Goal: Find specific page/section: Find specific page/section

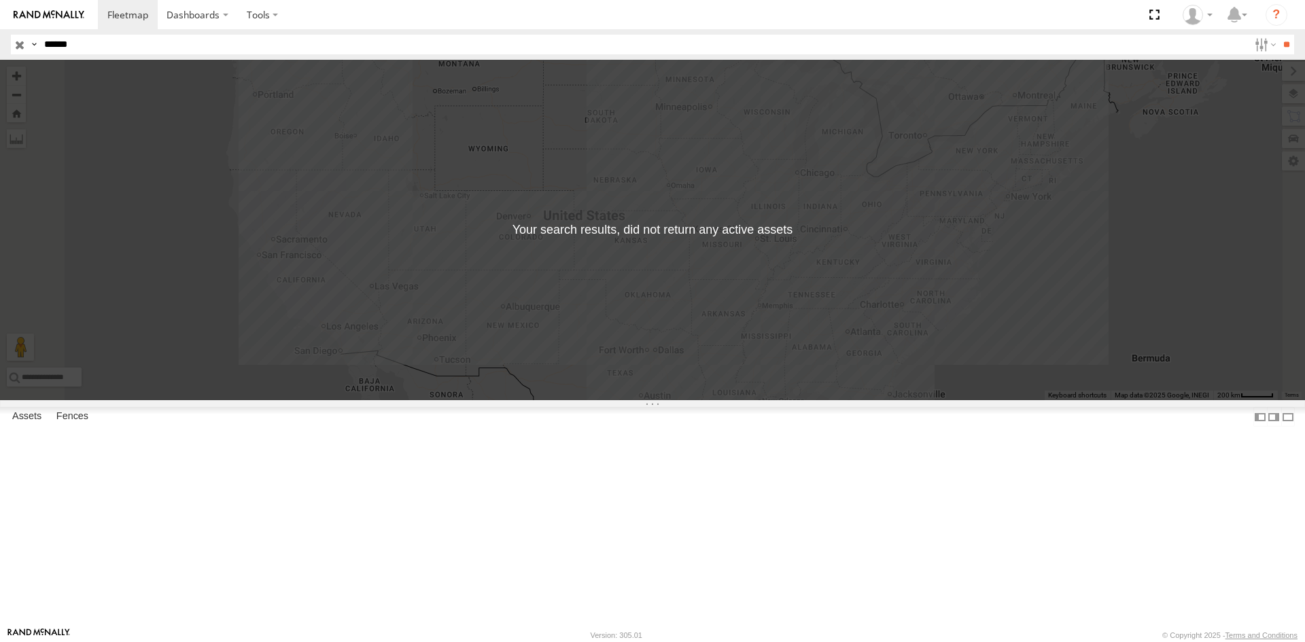
drag, startPoint x: 377, startPoint y: 52, endPoint x: 24, endPoint y: 70, distance: 354.0
click at [24, 69] on body "Dashboards ?" at bounding box center [652, 321] width 1305 height 642
type input "******"
click at [1279, 35] on input "**" at bounding box center [1287, 45] width 16 height 20
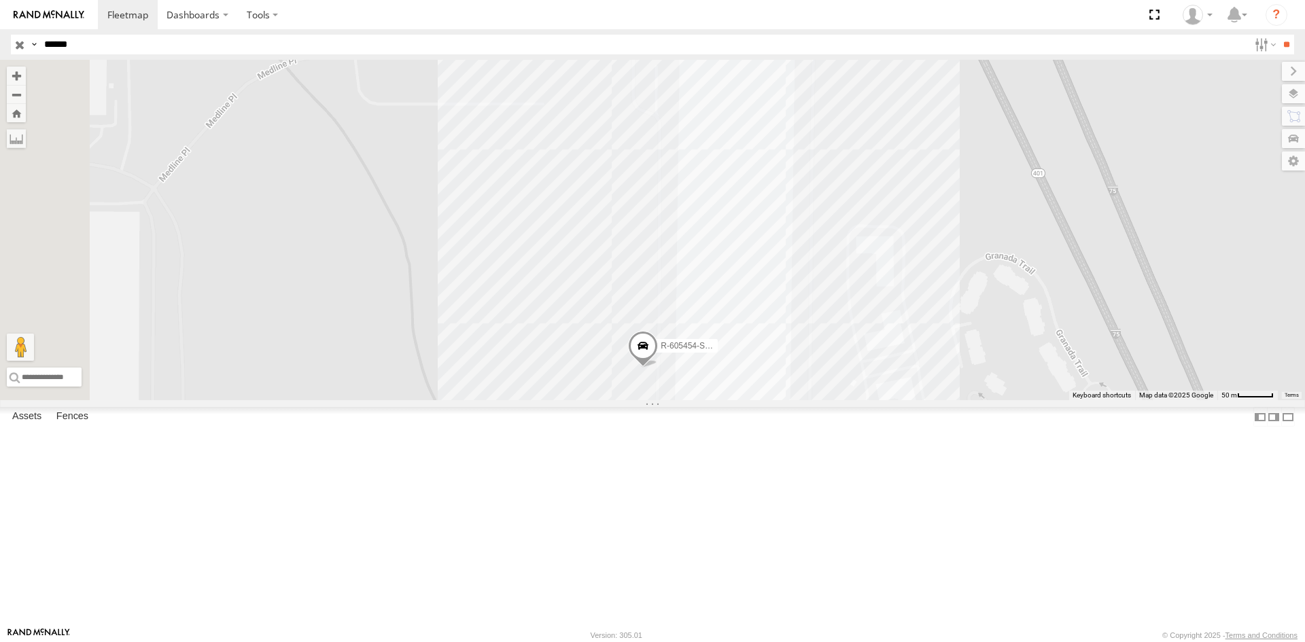
drag, startPoint x: 863, startPoint y: 409, endPoint x: 850, endPoint y: 349, distance: 61.9
click at [850, 349] on div "R-605454-Swing" at bounding box center [652, 230] width 1305 height 341
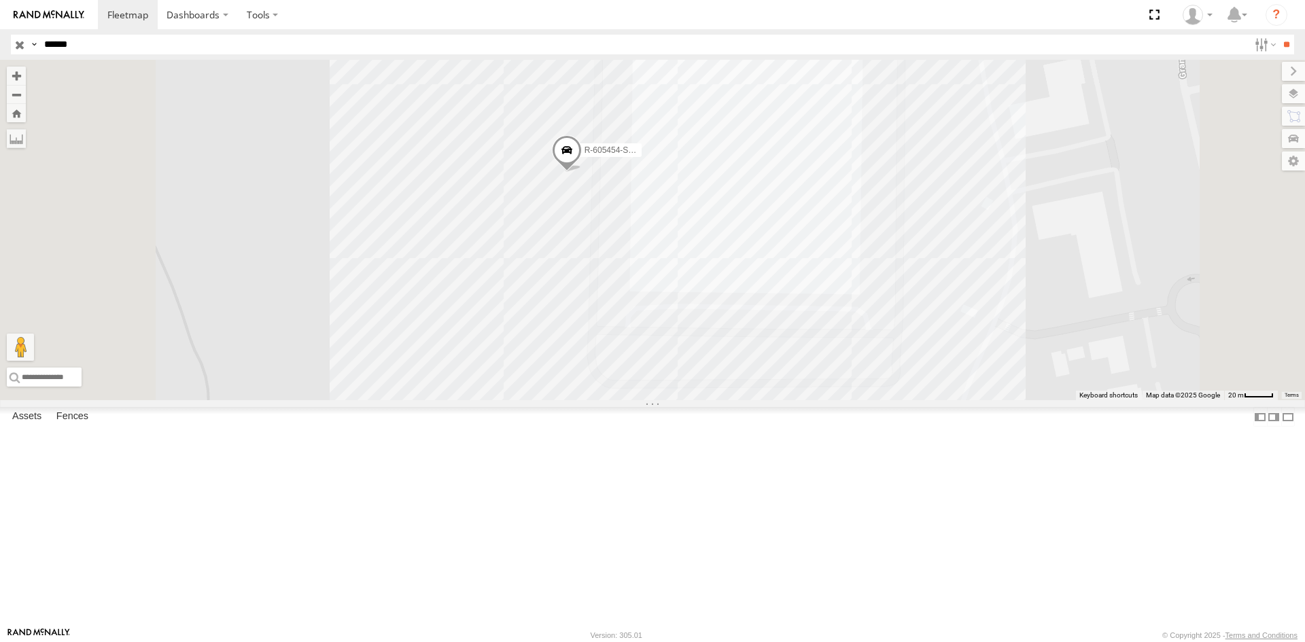
click at [582, 172] on span at bounding box center [567, 153] width 30 height 37
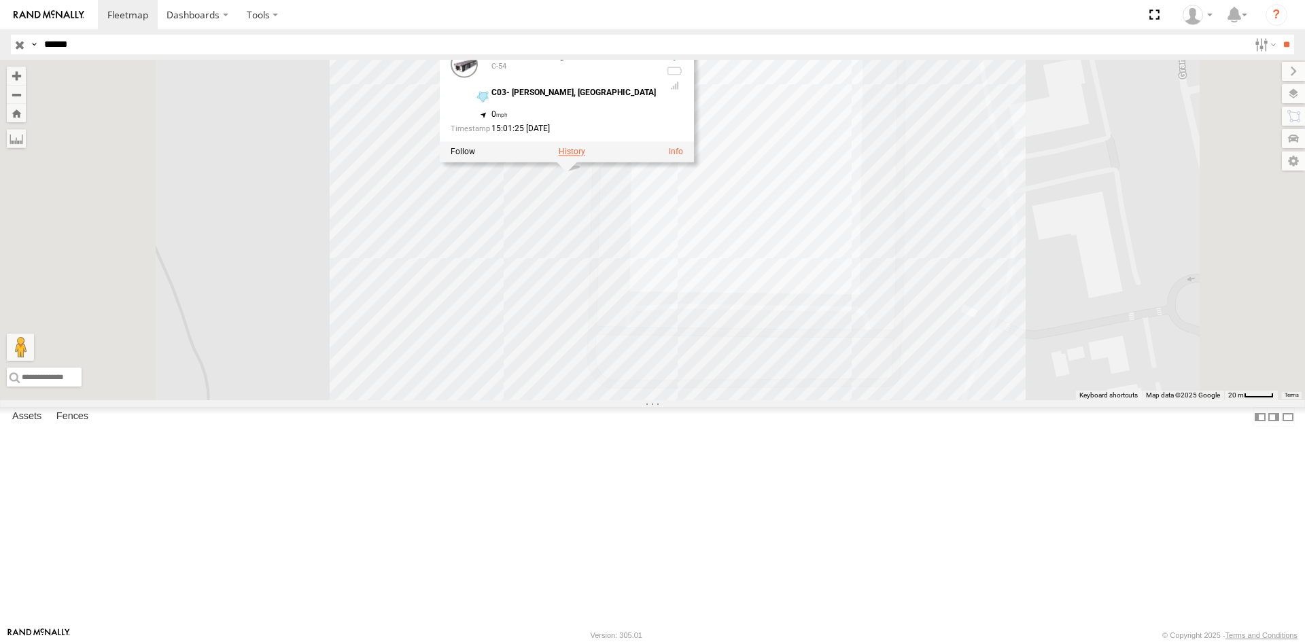
click at [585, 156] on label at bounding box center [572, 152] width 27 height 10
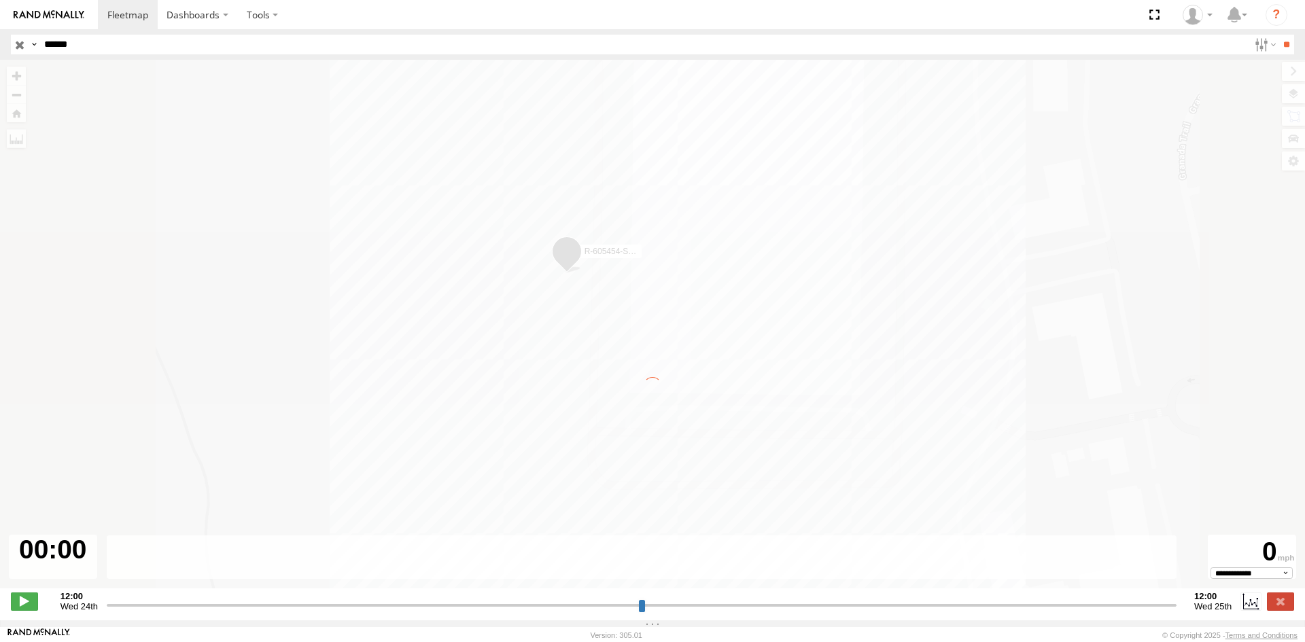
type input "**********"
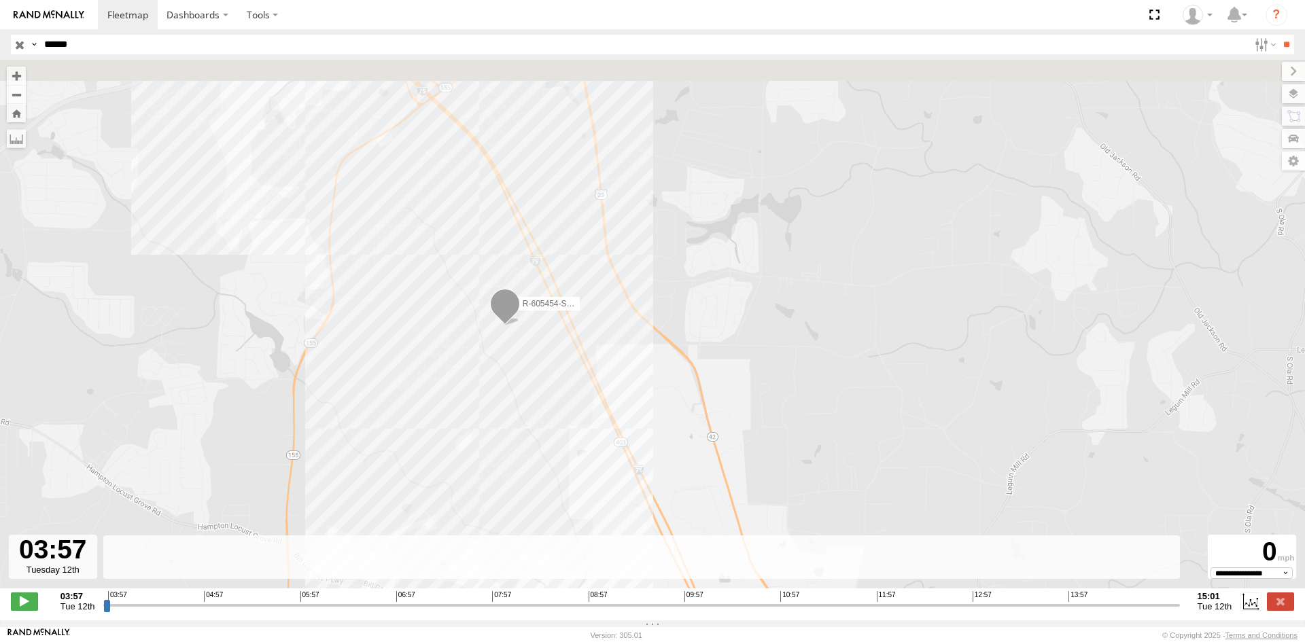
drag, startPoint x: 454, startPoint y: 221, endPoint x: 468, endPoint y: 331, distance: 111.0
click at [468, 331] on div "R-605454-Swing" at bounding box center [652, 331] width 1305 height 543
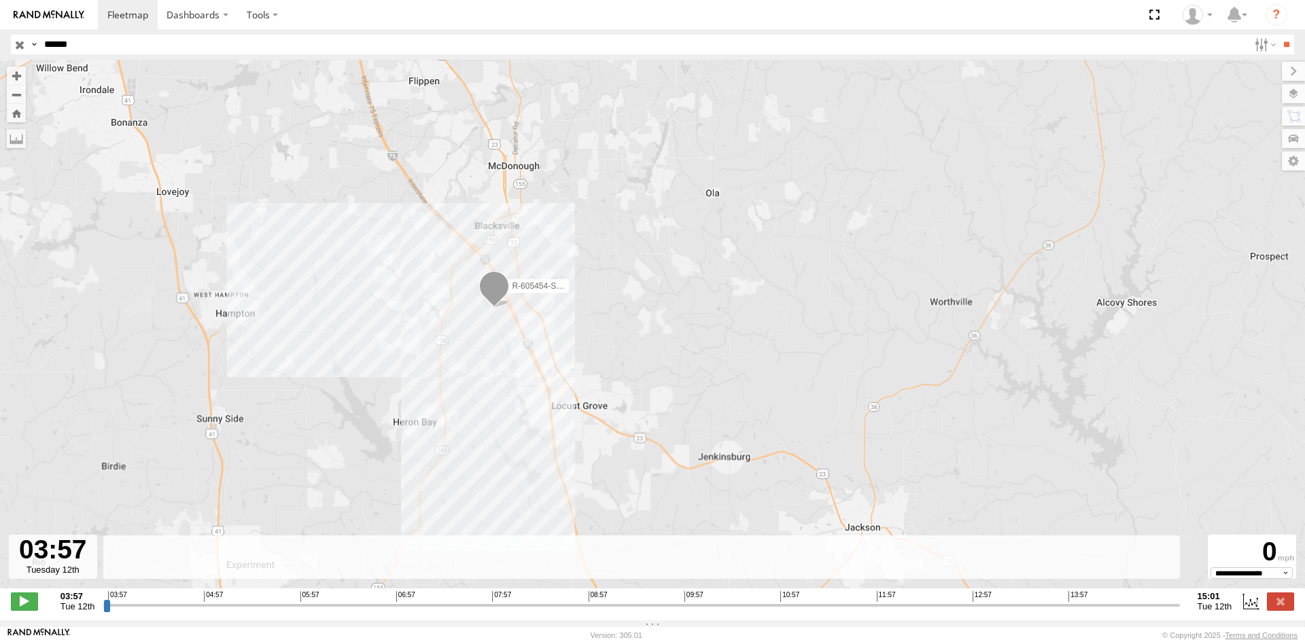
drag, startPoint x: 545, startPoint y: 362, endPoint x: 572, endPoint y: 381, distance: 34.1
click at [572, 381] on div "R-605454-Swing" at bounding box center [652, 331] width 1305 height 543
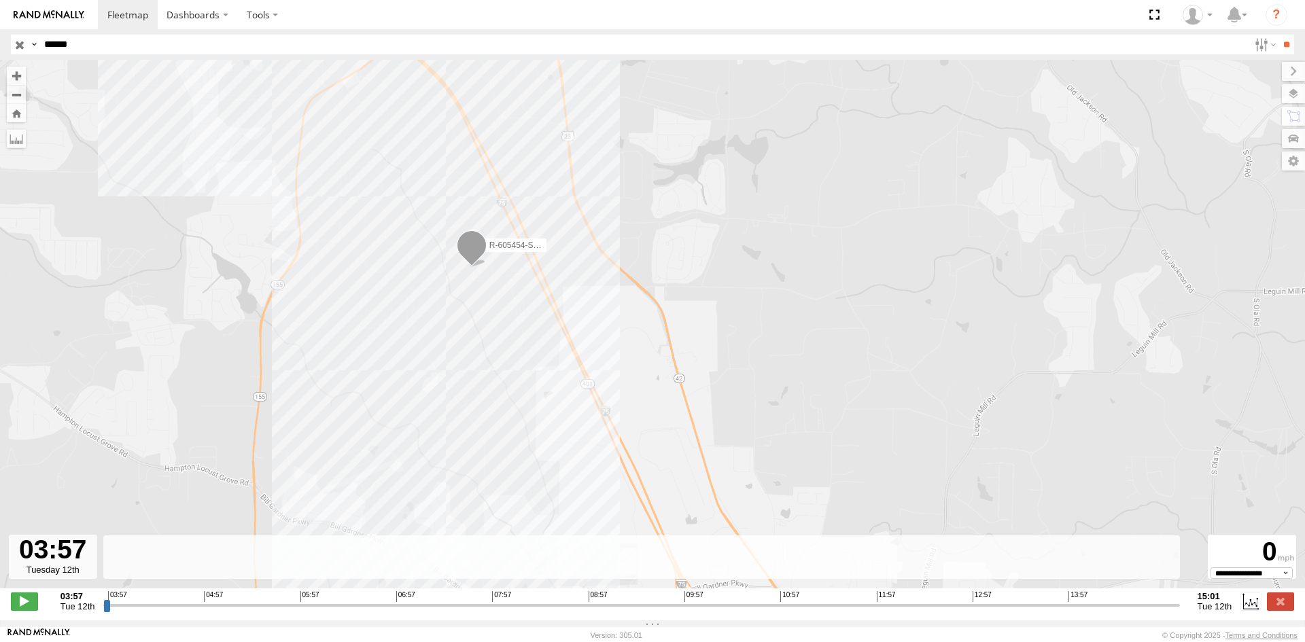
drag, startPoint x: 559, startPoint y: 246, endPoint x: 614, endPoint y: 298, distance: 75.5
click at [614, 298] on div "R-605454-Swing" at bounding box center [652, 331] width 1305 height 543
click at [482, 250] on span at bounding box center [480, 255] width 30 height 37
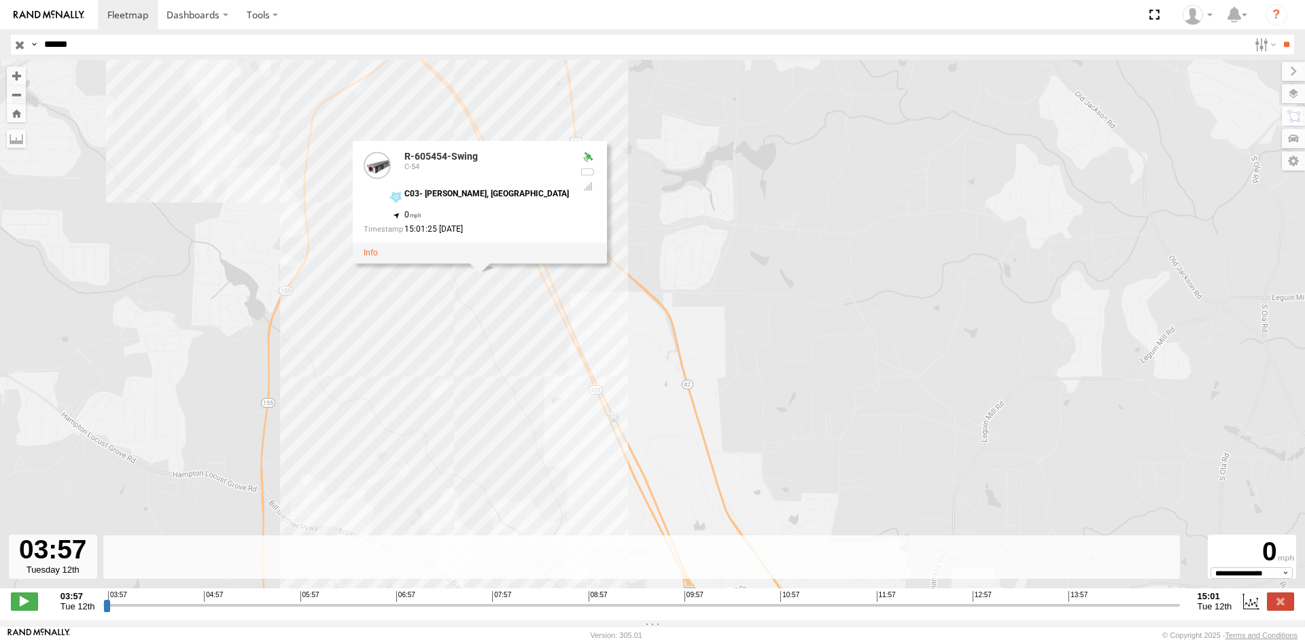
click at [515, 231] on div "15:01:25 [DATE]" at bounding box center [466, 230] width 205 height 9
click at [630, 262] on div "R-605454-Swing R-605454-Swing C-54 C03- [PERSON_NAME], GA 33.3873 , -84.15203 0…" at bounding box center [652, 331] width 1305 height 543
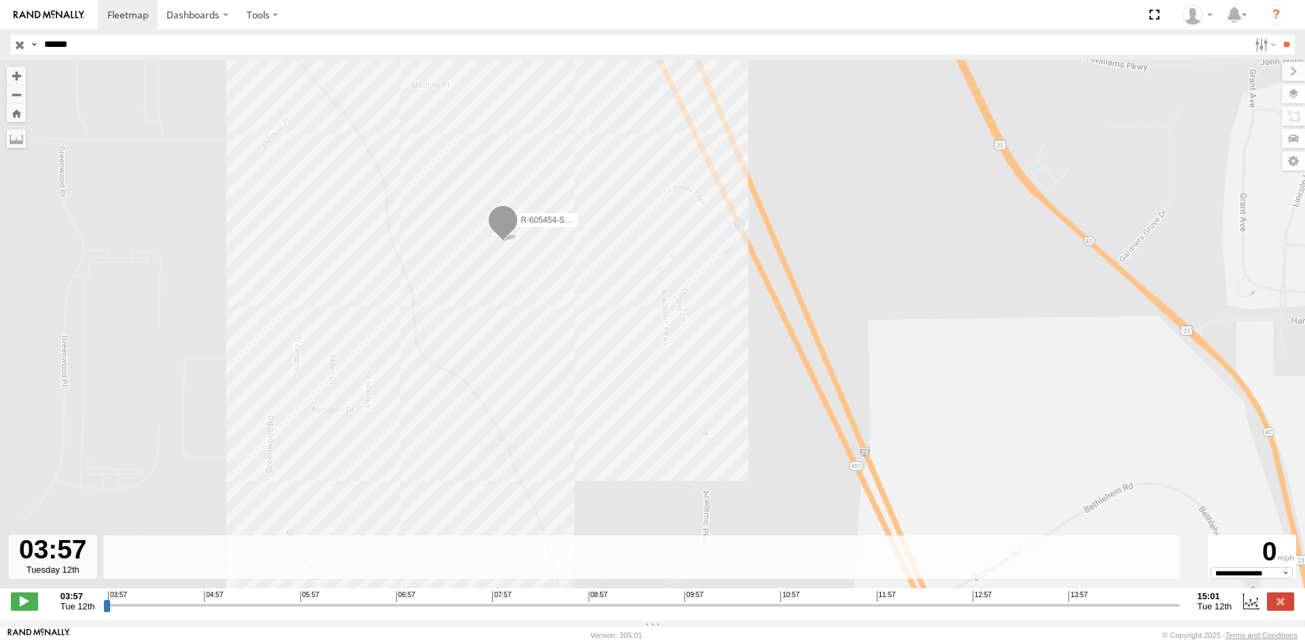
drag, startPoint x: 444, startPoint y: 243, endPoint x: 462, endPoint y: 269, distance: 31.9
click at [462, 269] on div "R-605454-Swing" at bounding box center [652, 331] width 1305 height 543
click at [504, 225] on span at bounding box center [504, 224] width 30 height 37
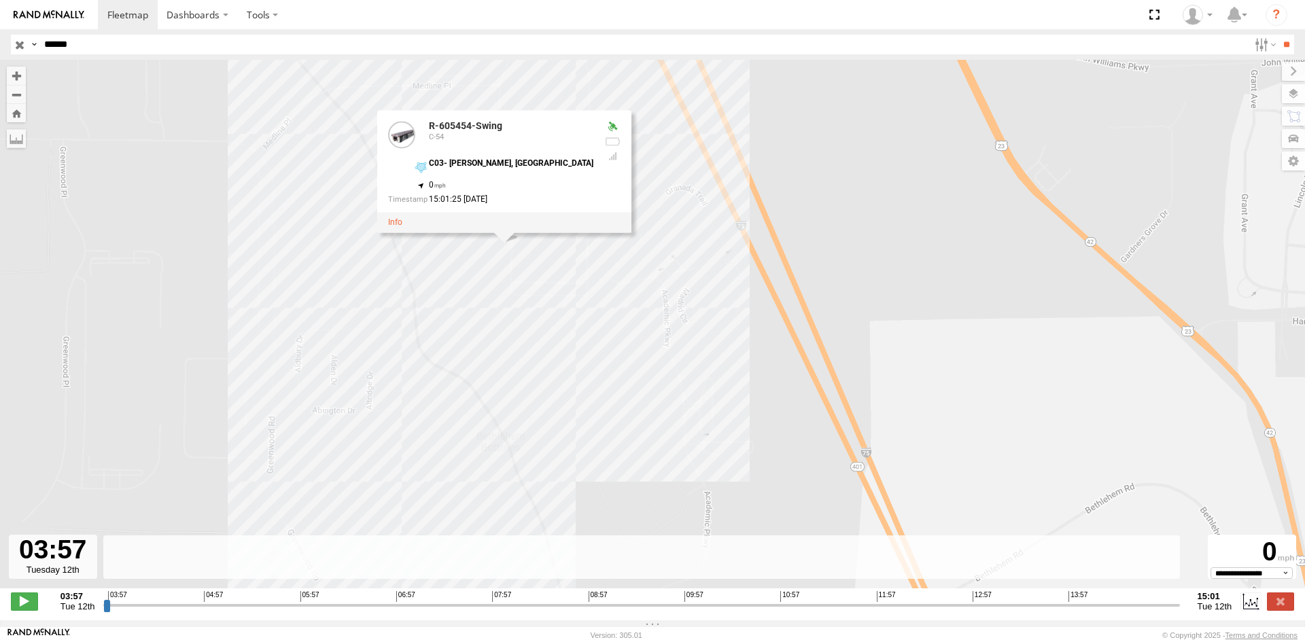
click at [692, 299] on div "R-605454-Swing R-605454-Swing C-54 C03- [PERSON_NAME], GA 33.3873 , -84.15203 0…" at bounding box center [652, 331] width 1305 height 543
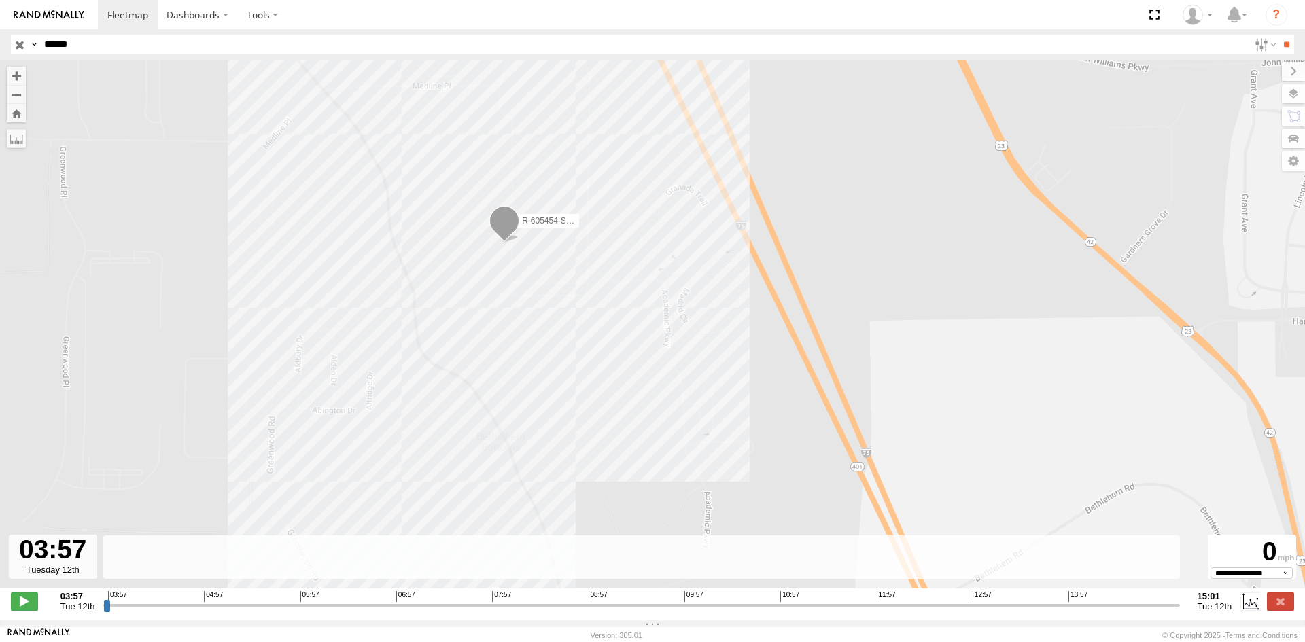
click at [998, 468] on div "R-605454-Swing" at bounding box center [652, 331] width 1305 height 543
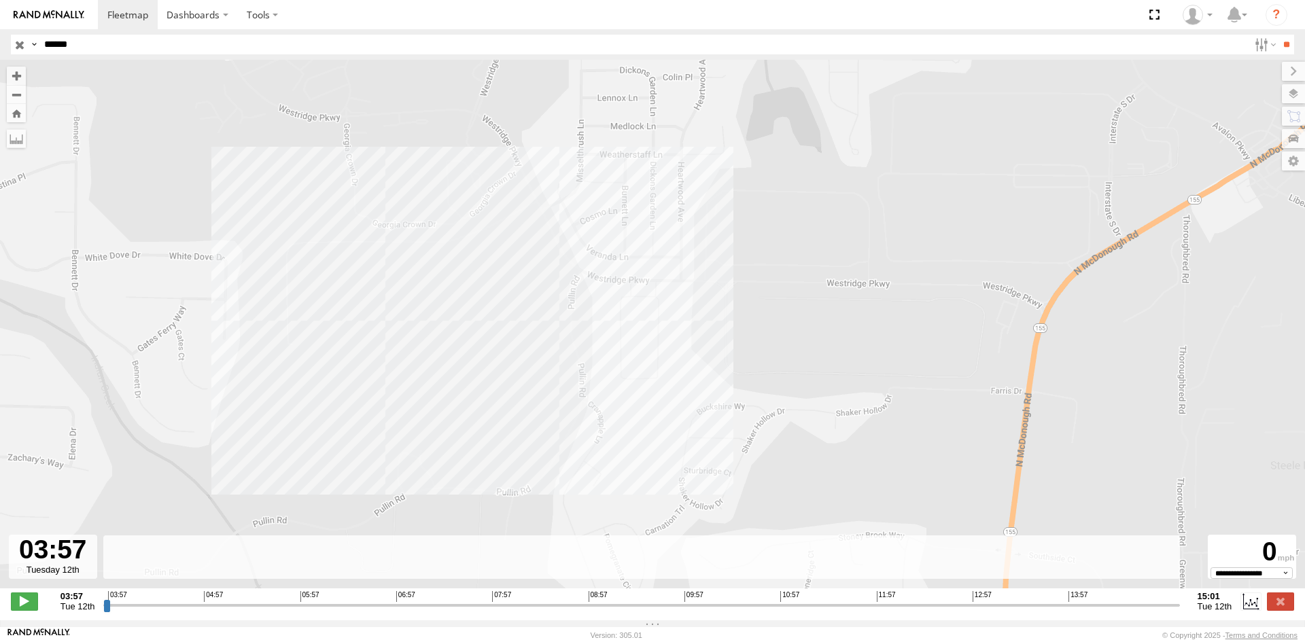
drag, startPoint x: 455, startPoint y: 159, endPoint x: 460, endPoint y: 314, distance: 155.1
click at [479, 345] on div "R-605454-Swing" at bounding box center [652, 331] width 1305 height 543
click at [460, 314] on div "R-605454-Swing" at bounding box center [652, 331] width 1305 height 543
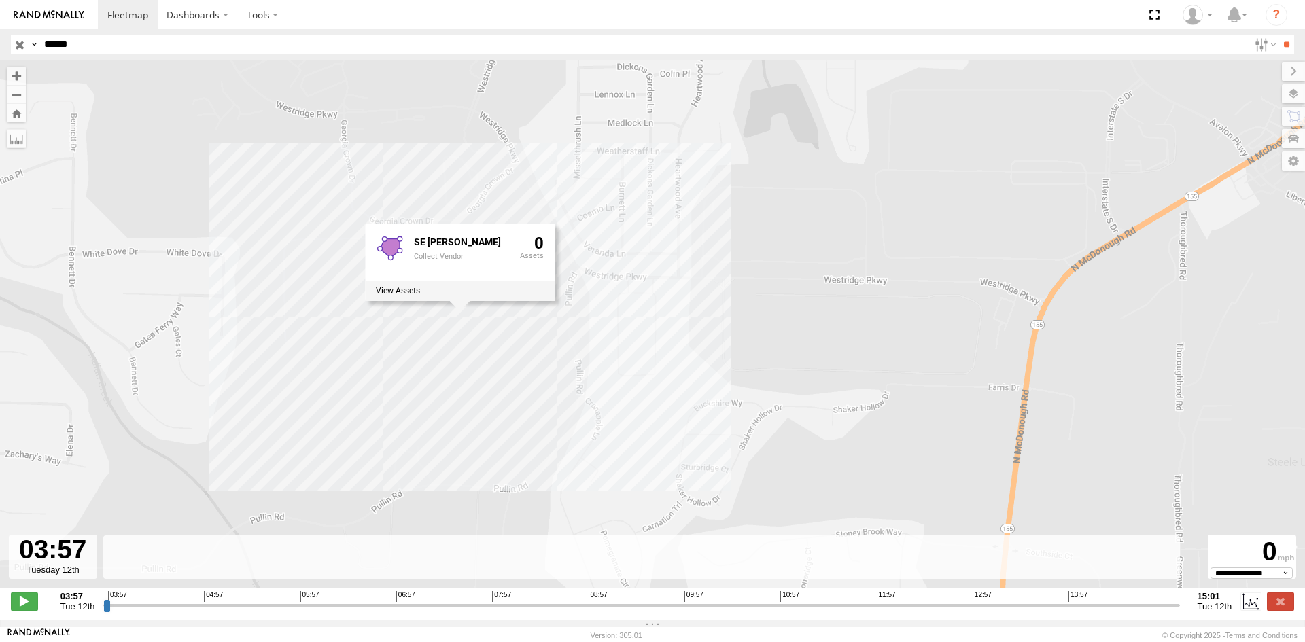
click at [619, 356] on div "R-605454-Swing SE [PERSON_NAME] Collect Vendor 0" at bounding box center [652, 331] width 1305 height 543
click at [529, 304] on div "R-605454-Swing" at bounding box center [652, 331] width 1305 height 543
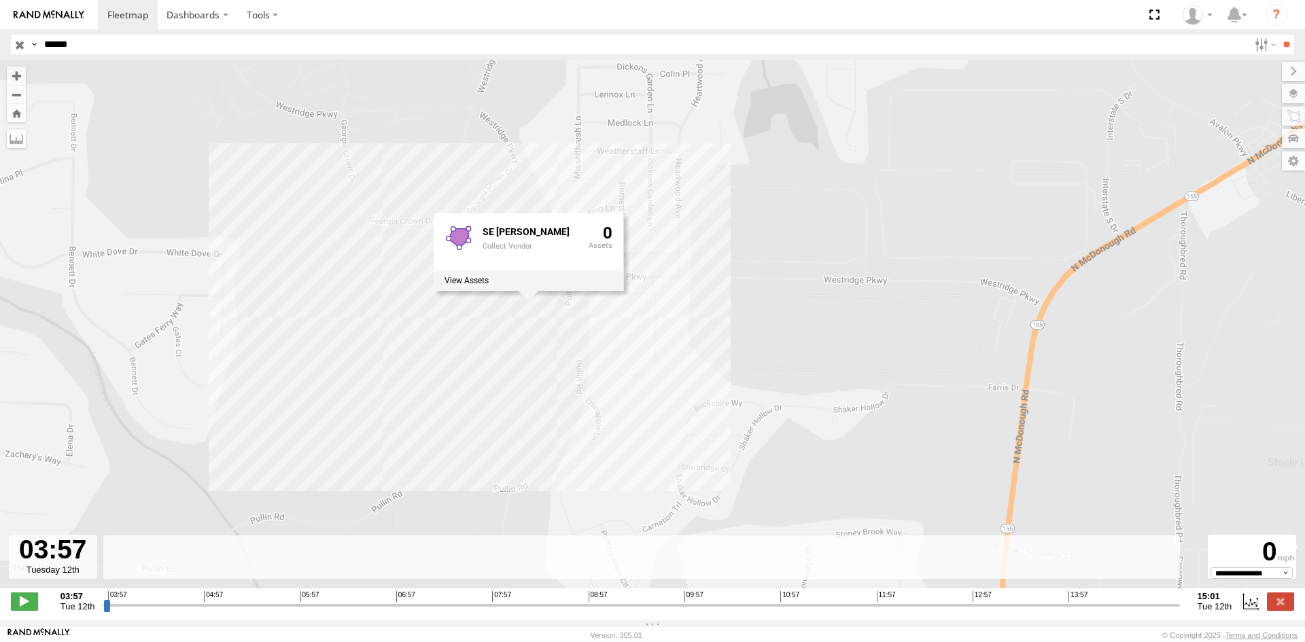
click at [605, 315] on div "R-605454-Swing SE [PERSON_NAME] Collect Vendor 0" at bounding box center [652, 331] width 1305 height 543
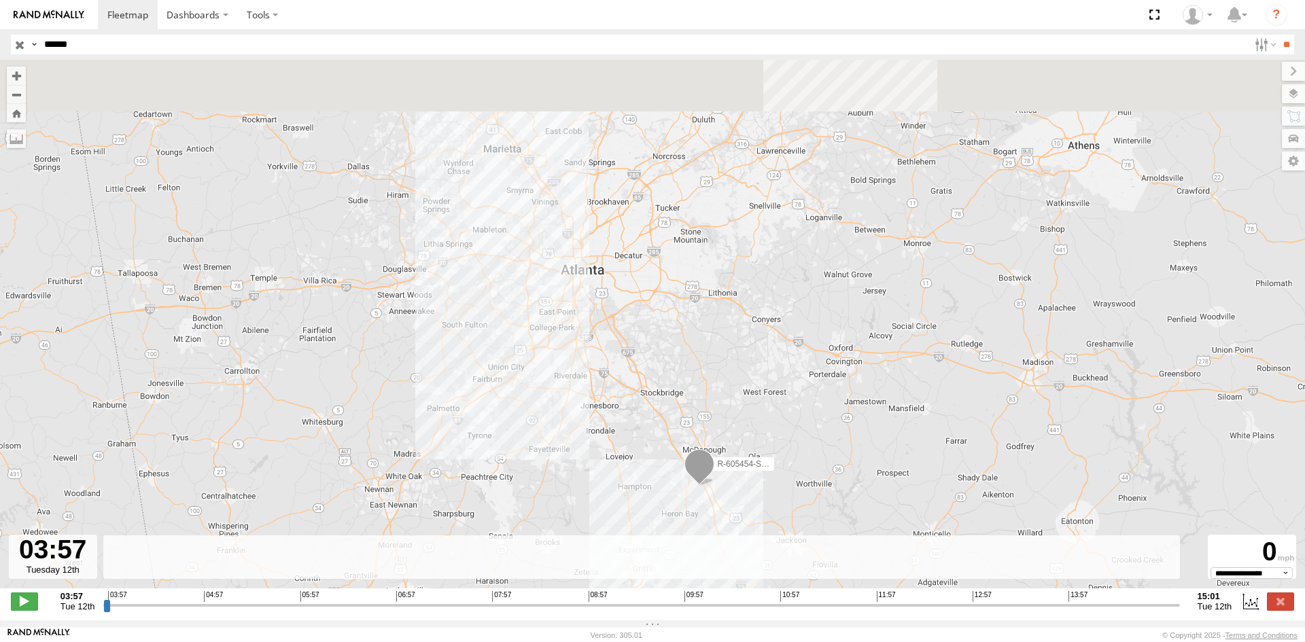
drag, startPoint x: 687, startPoint y: 224, endPoint x: 775, endPoint y: 433, distance: 226.4
click at [775, 433] on div "R-605454-Swing" at bounding box center [652, 331] width 1305 height 543
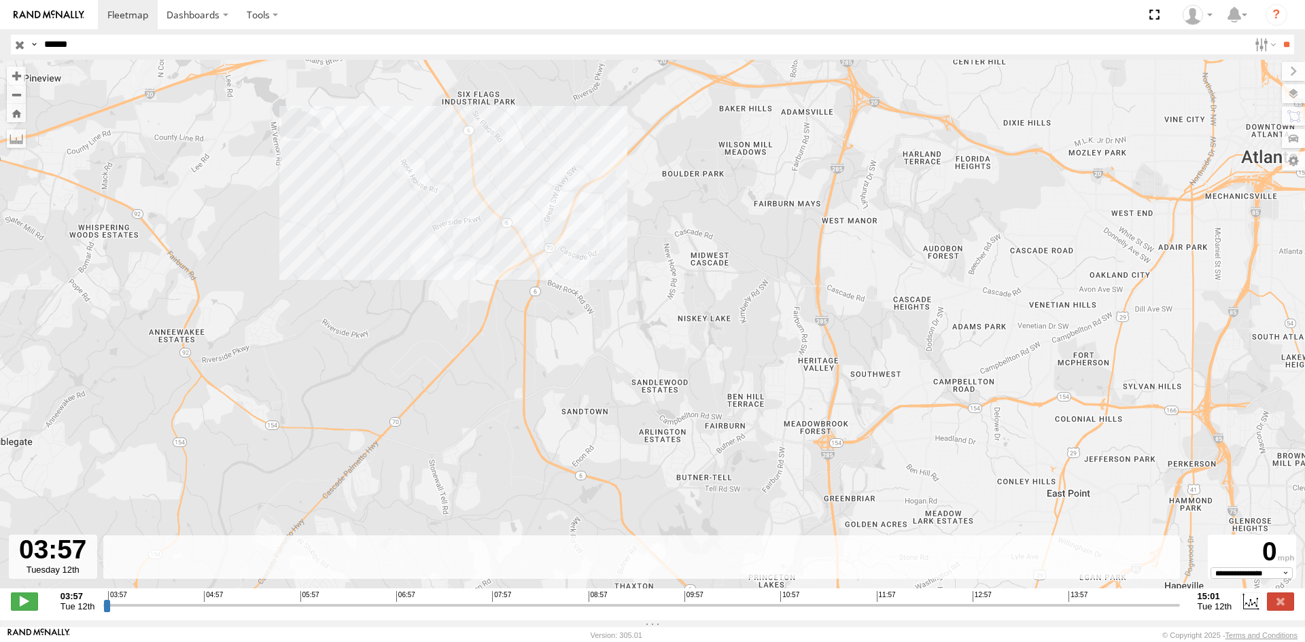
click at [453, 234] on div "R-605454-Swing" at bounding box center [652, 331] width 1305 height 543
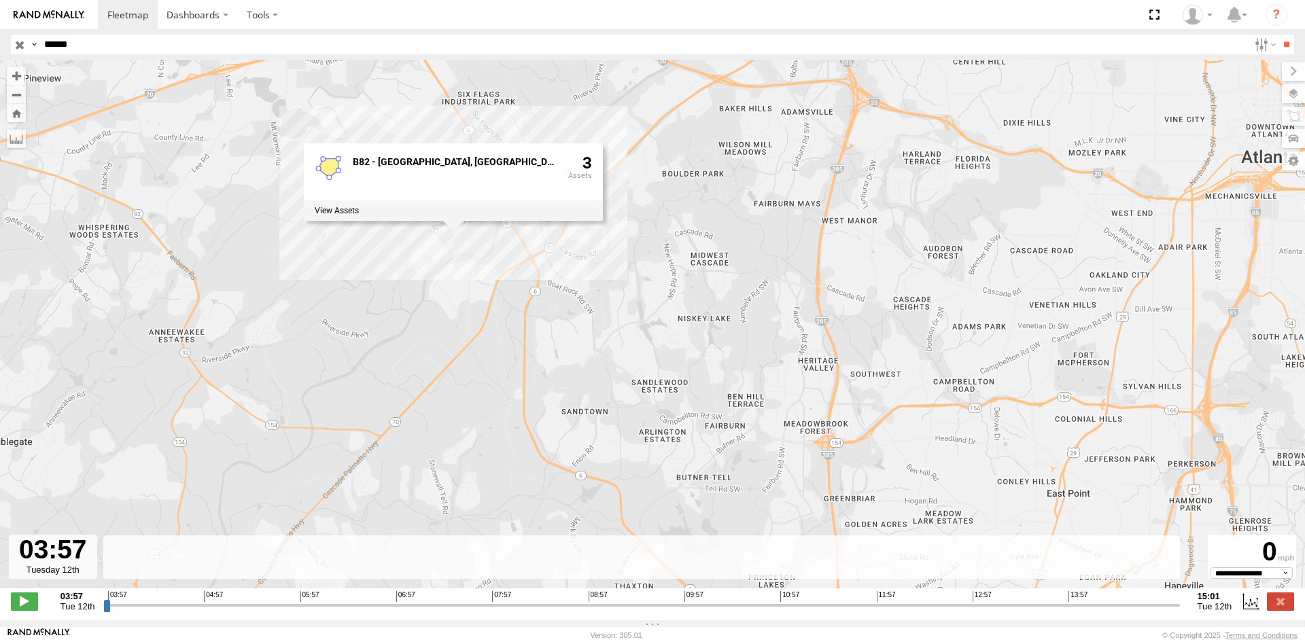
click at [613, 277] on div "R-605454-Swing B82 - [GEOGRAPHIC_DATA], [GEOGRAPHIC_DATA] 3" at bounding box center [652, 331] width 1305 height 543
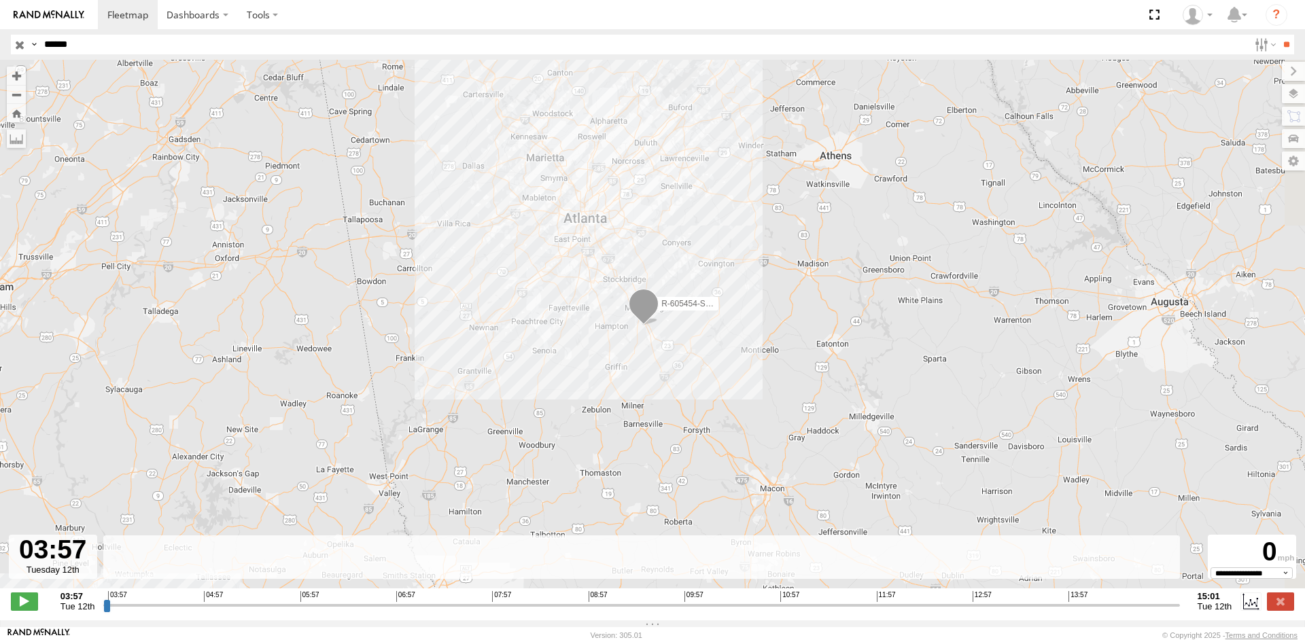
drag, startPoint x: 919, startPoint y: 403, endPoint x: 859, endPoint y: 440, distance: 70.8
click at [859, 440] on div "R-605454-Swing" at bounding box center [652, 331] width 1305 height 543
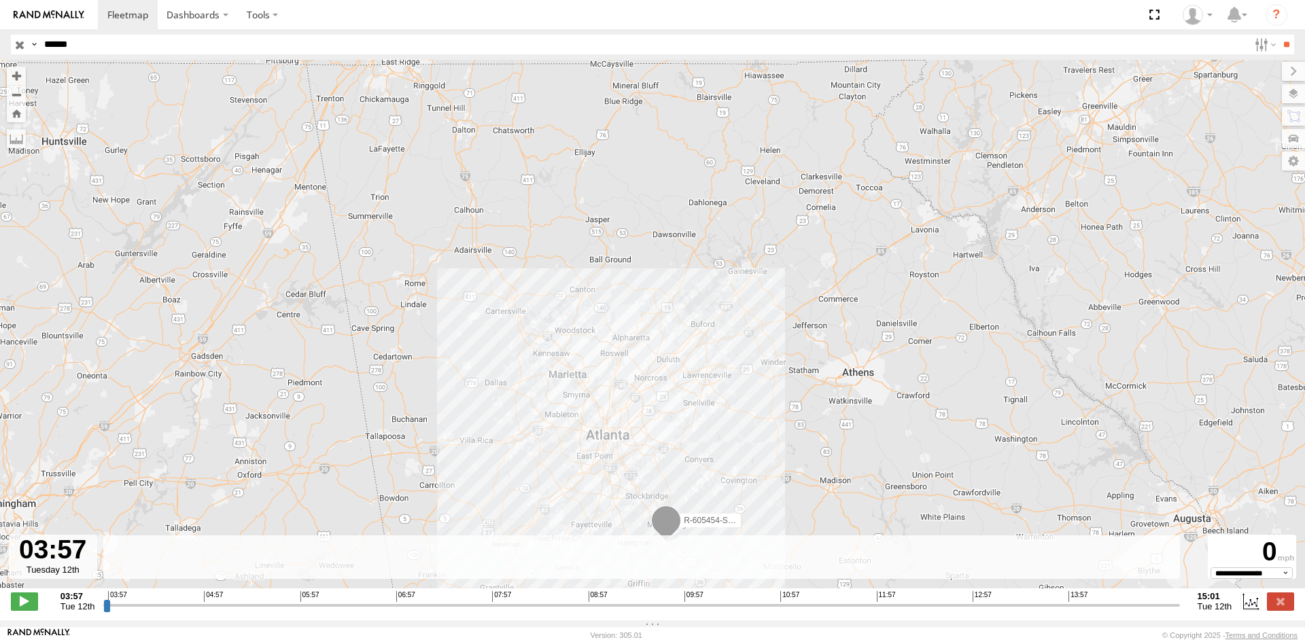
drag, startPoint x: 786, startPoint y: 326, endPoint x: 774, endPoint y: 370, distance: 45.0
click at [774, 370] on div "R-605454-Swing" at bounding box center [652, 331] width 1305 height 543
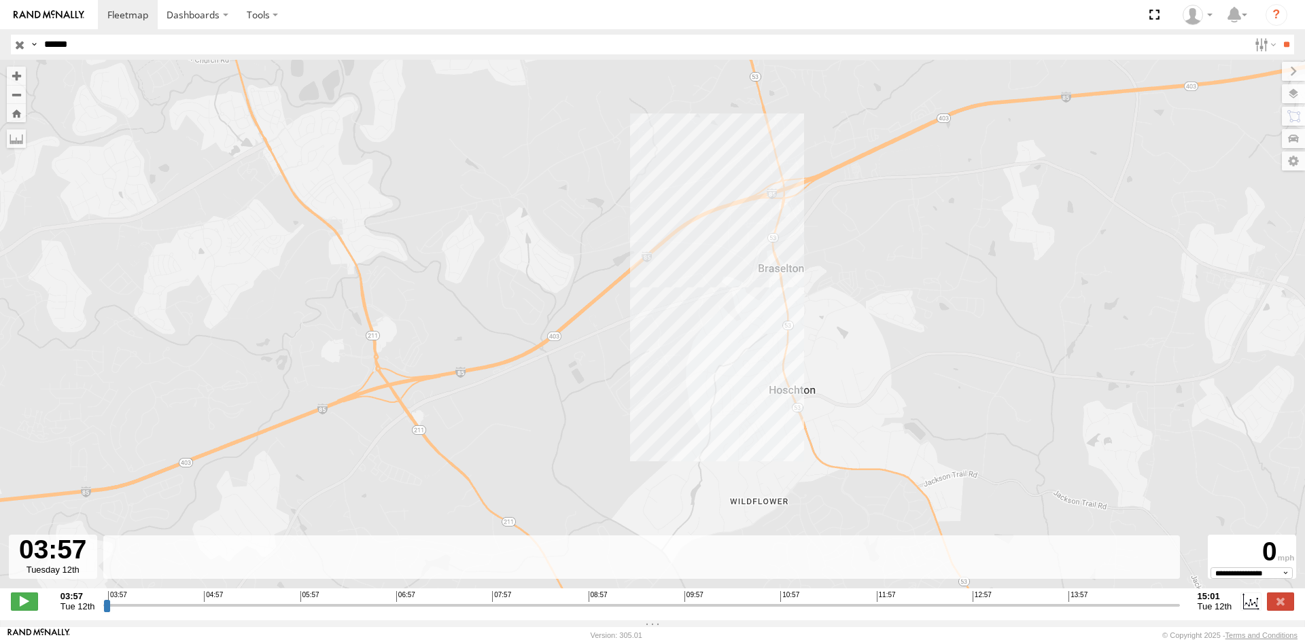
click at [717, 329] on div "R-605454-Swing" at bounding box center [652, 331] width 1305 height 543
click at [746, 347] on div "R-605454-Swing [PERSON_NAME] Collect Vendor 0" at bounding box center [652, 331] width 1305 height 543
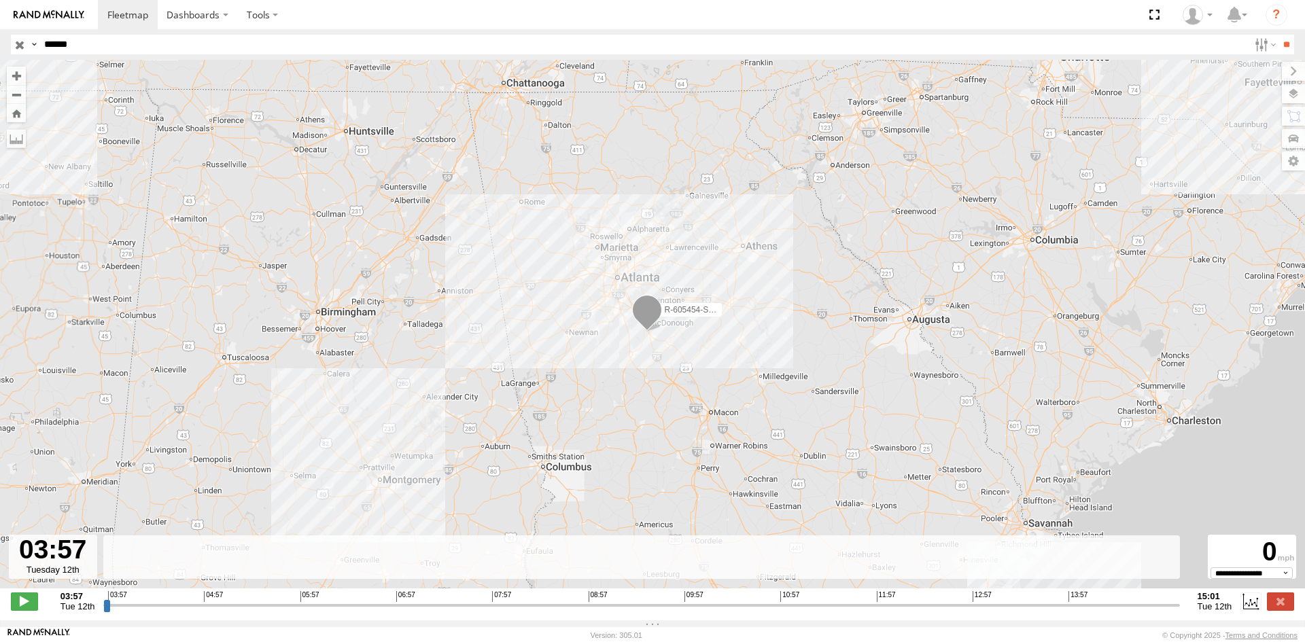
drag, startPoint x: 986, startPoint y: 488, endPoint x: 903, endPoint y: 372, distance: 142.8
click at [903, 372] on div "R-605454-Swing" at bounding box center [652, 331] width 1305 height 543
drag, startPoint x: 916, startPoint y: 450, endPoint x: 903, endPoint y: 375, distance: 75.8
click at [903, 375] on div "R-605454-Swing" at bounding box center [652, 331] width 1305 height 543
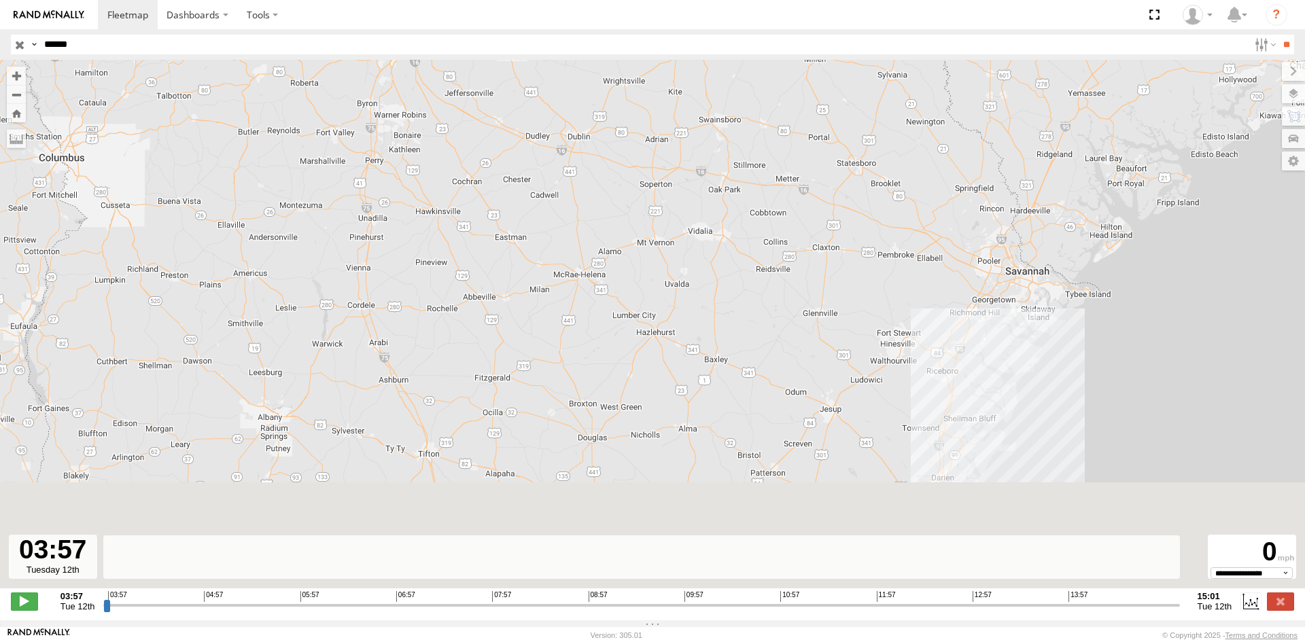
drag, startPoint x: 911, startPoint y: 466, endPoint x: 863, endPoint y: 245, distance: 226.0
click at [863, 245] on div "R-605454-Swing" at bounding box center [652, 331] width 1305 height 543
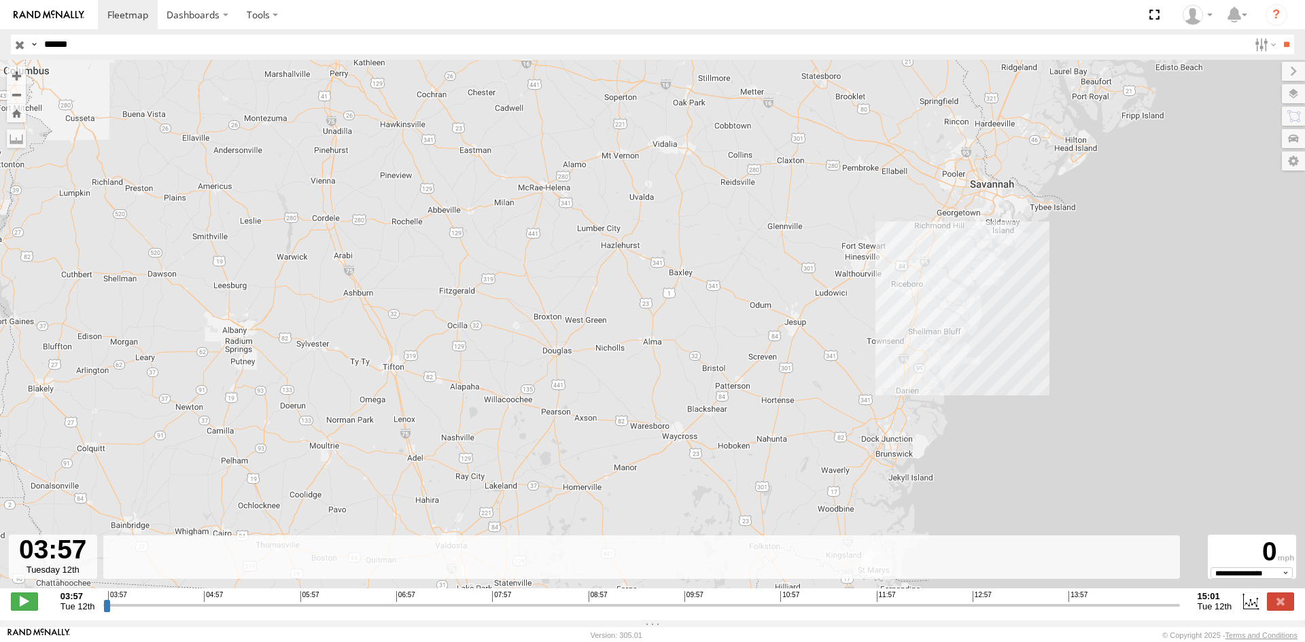
drag, startPoint x: 876, startPoint y: 305, endPoint x: 869, endPoint y: 313, distance: 11.1
click at [869, 313] on div "R-605454-Swing" at bounding box center [652, 331] width 1305 height 543
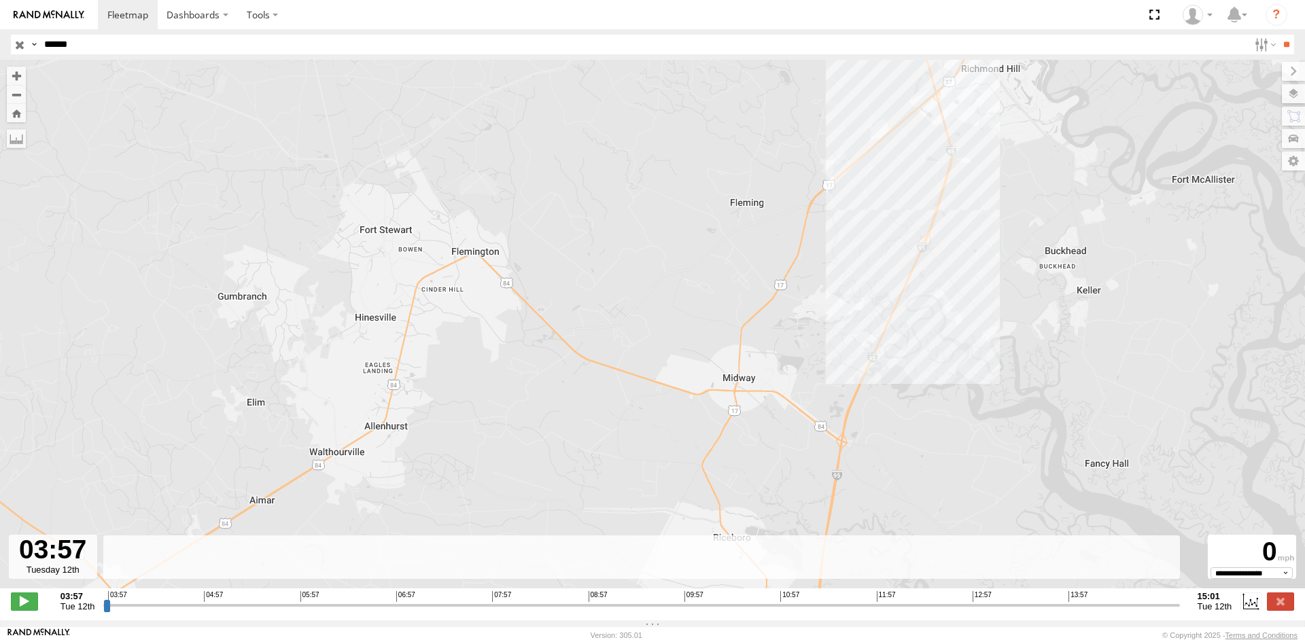
click at [924, 228] on div "R-605454-Swing" at bounding box center [652, 331] width 1305 height 543
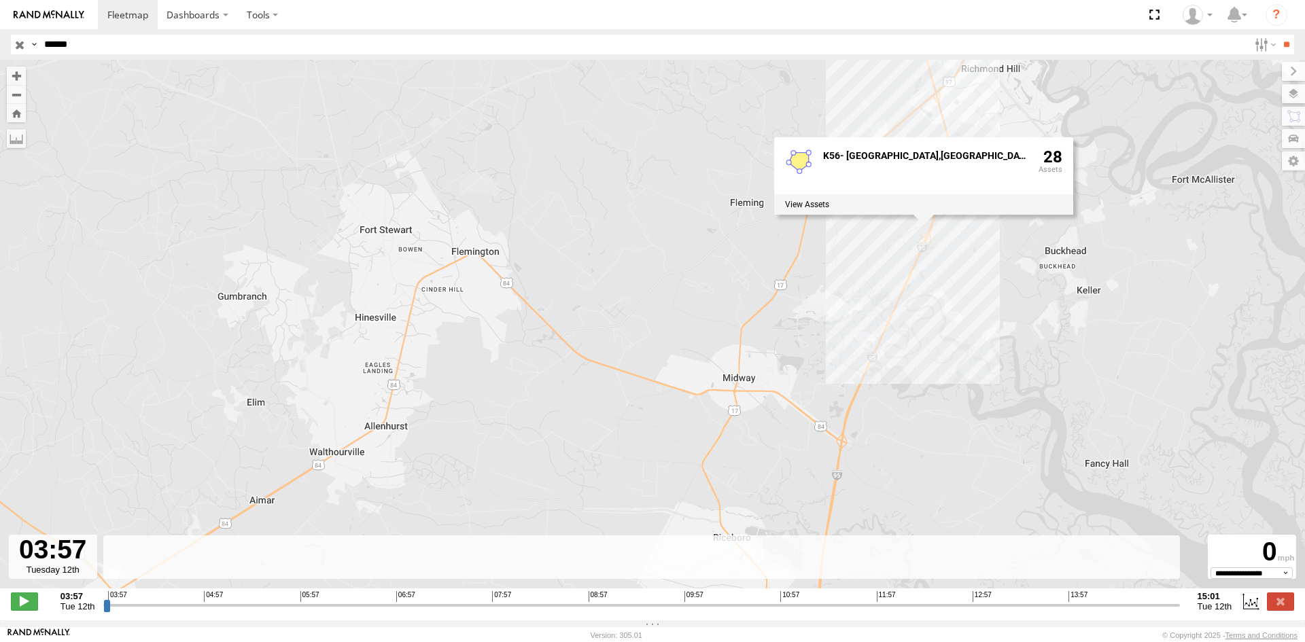
click at [898, 258] on div "R-605454-Swing K56- [GEOGRAPHIC_DATA],[GEOGRAPHIC_DATA] 28" at bounding box center [652, 331] width 1305 height 543
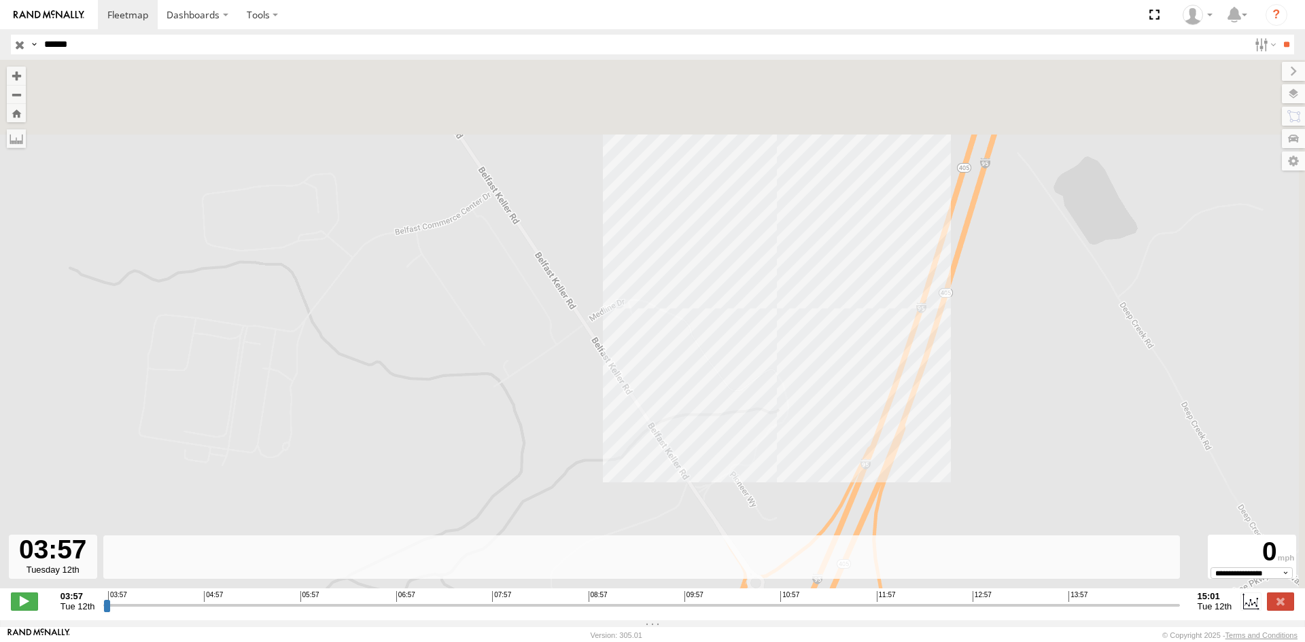
drag, startPoint x: 836, startPoint y: 307, endPoint x: 822, endPoint y: 321, distance: 20.2
click at [822, 321] on div "R-605454-Swing" at bounding box center [652, 331] width 1305 height 543
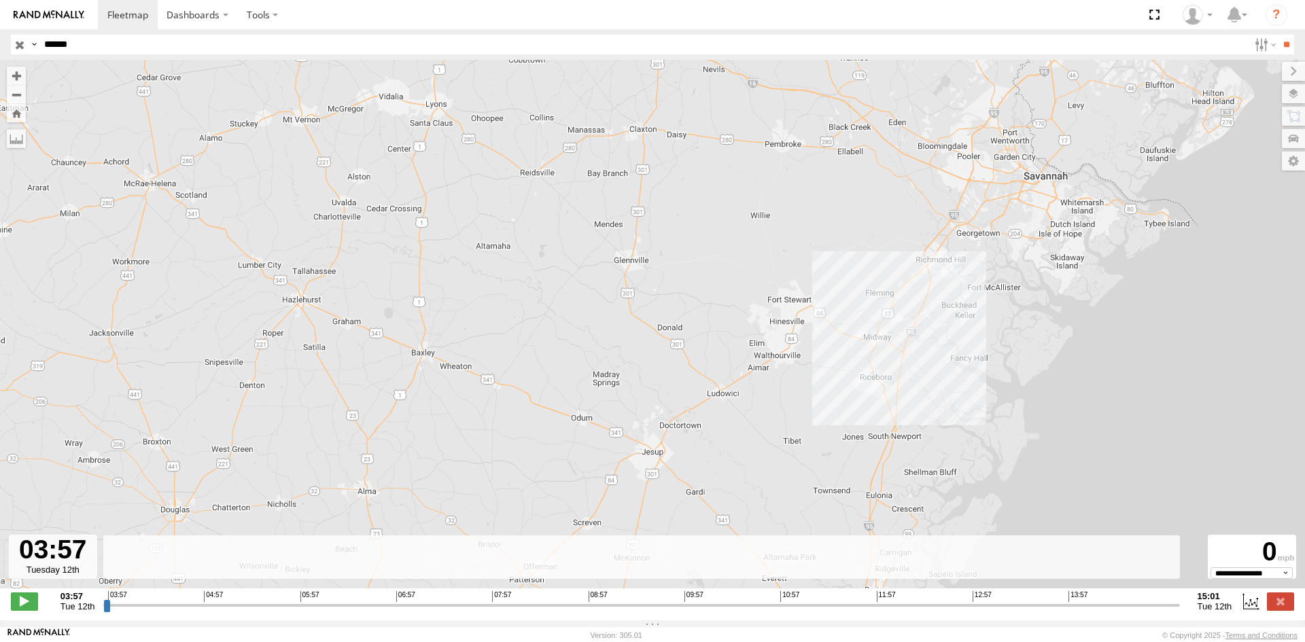
drag, startPoint x: 1022, startPoint y: 340, endPoint x: 937, endPoint y: 413, distance: 112.4
click at [937, 413] on div "R-605454-Swing" at bounding box center [652, 331] width 1305 height 543
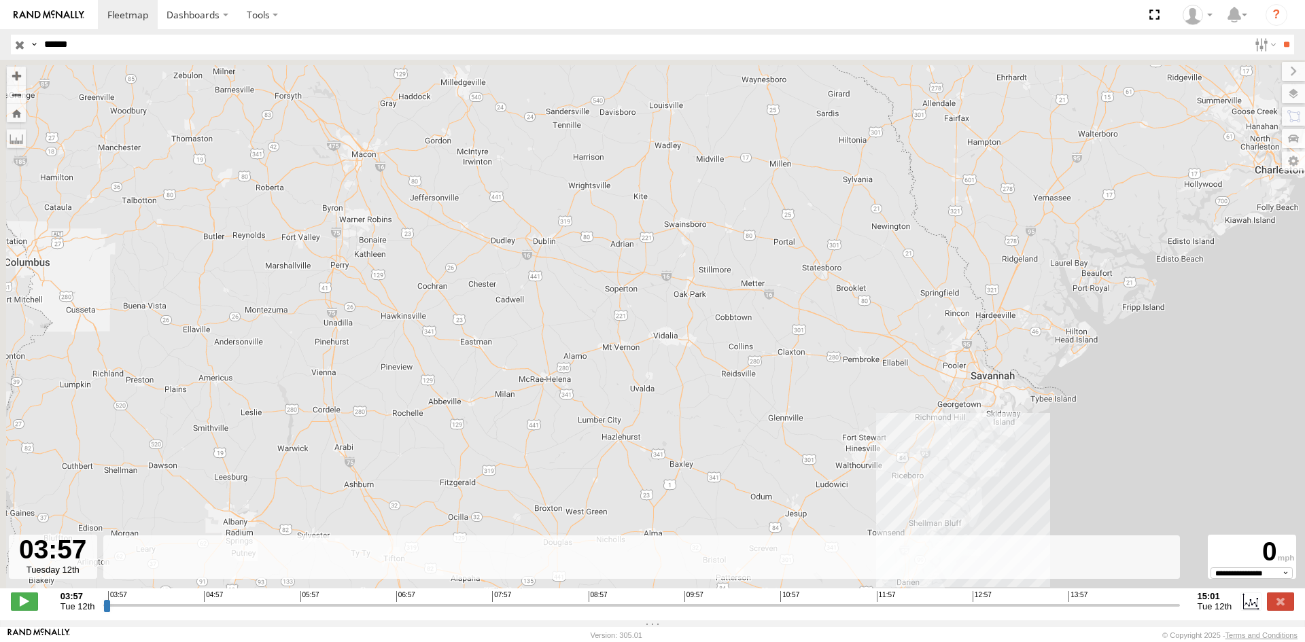
drag, startPoint x: 885, startPoint y: 340, endPoint x: 924, endPoint y: 393, distance: 65.7
click at [924, 393] on div "R-605454-Swing" at bounding box center [652, 331] width 1305 height 543
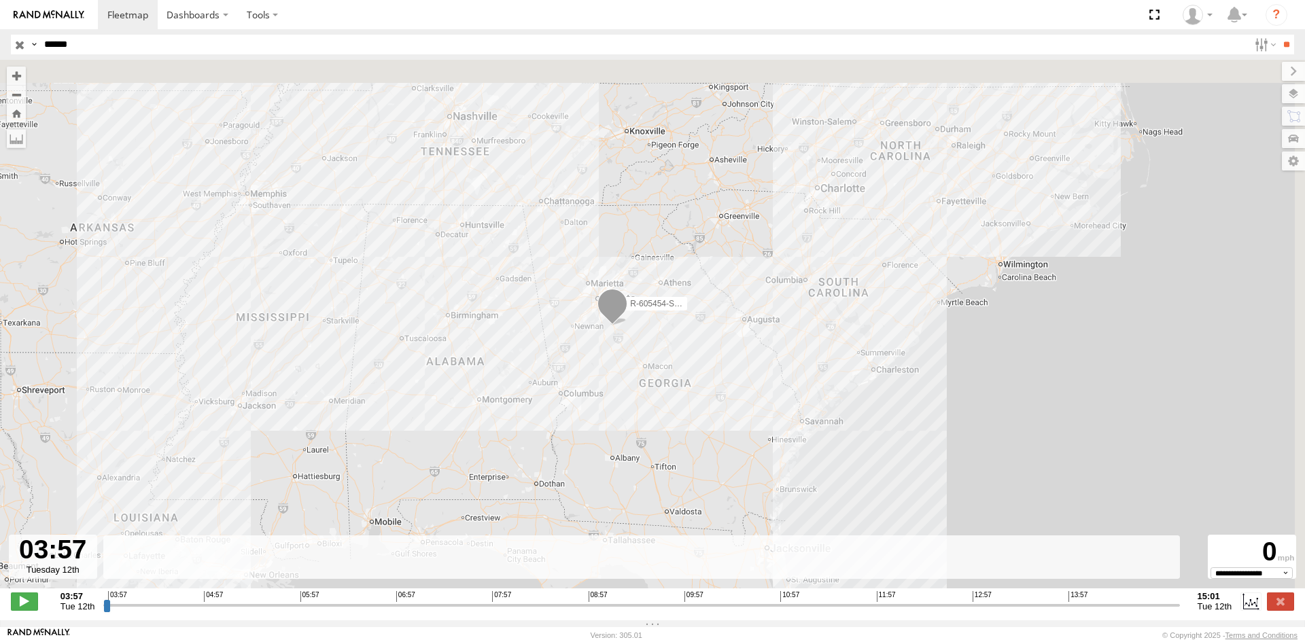
drag, startPoint x: 678, startPoint y: 327, endPoint x: 609, endPoint y: 489, distance: 176.4
click at [609, 489] on div "R-605454-Swing" at bounding box center [652, 331] width 1305 height 543
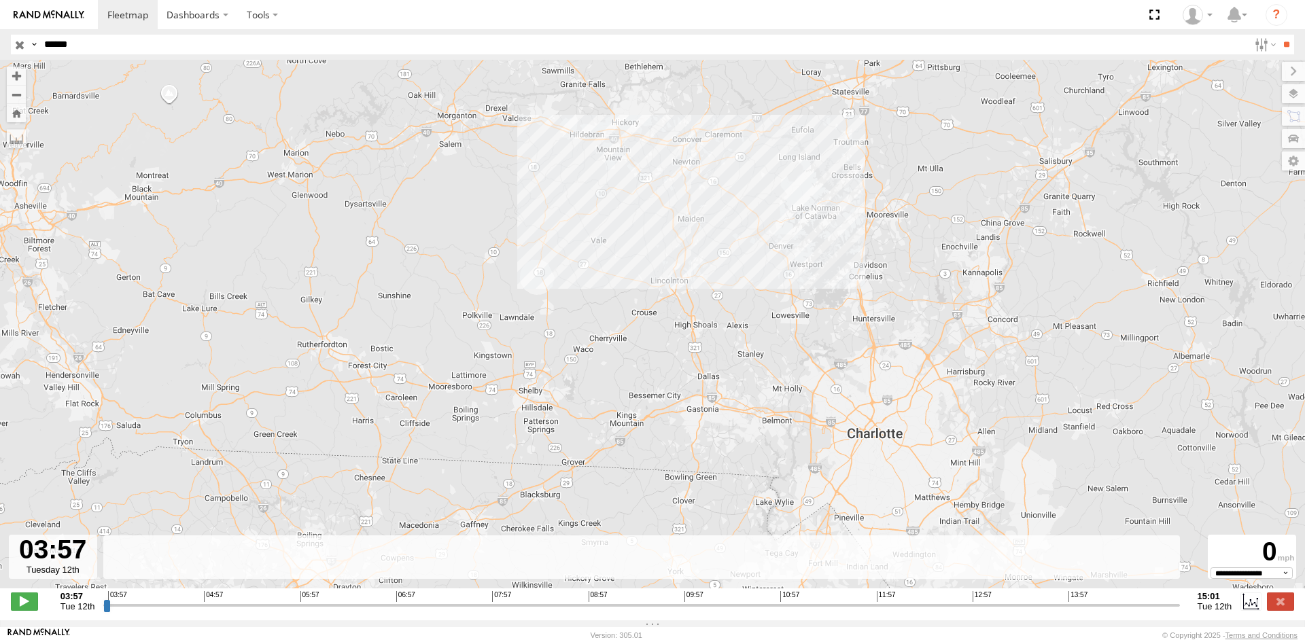
drag, startPoint x: 687, startPoint y: 261, endPoint x: 696, endPoint y: 323, distance: 62.5
click at [696, 323] on div "R-605454-Swing" at bounding box center [652, 331] width 1305 height 543
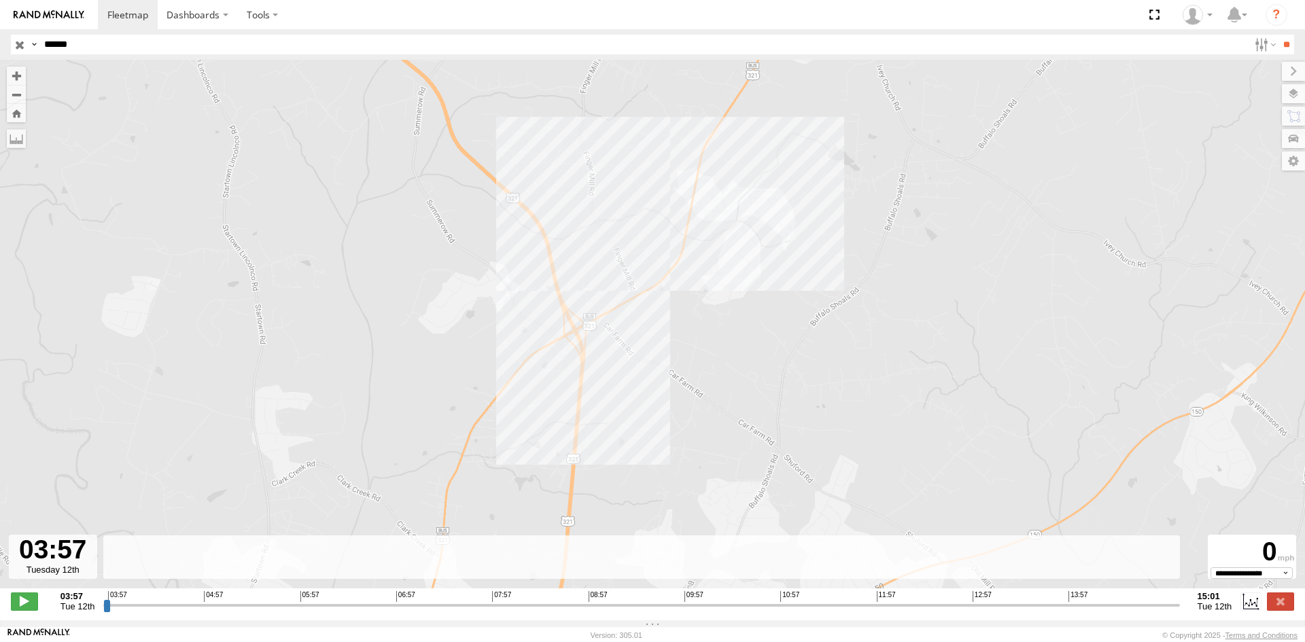
click at [641, 275] on div "R-605454-Swing" at bounding box center [652, 331] width 1305 height 543
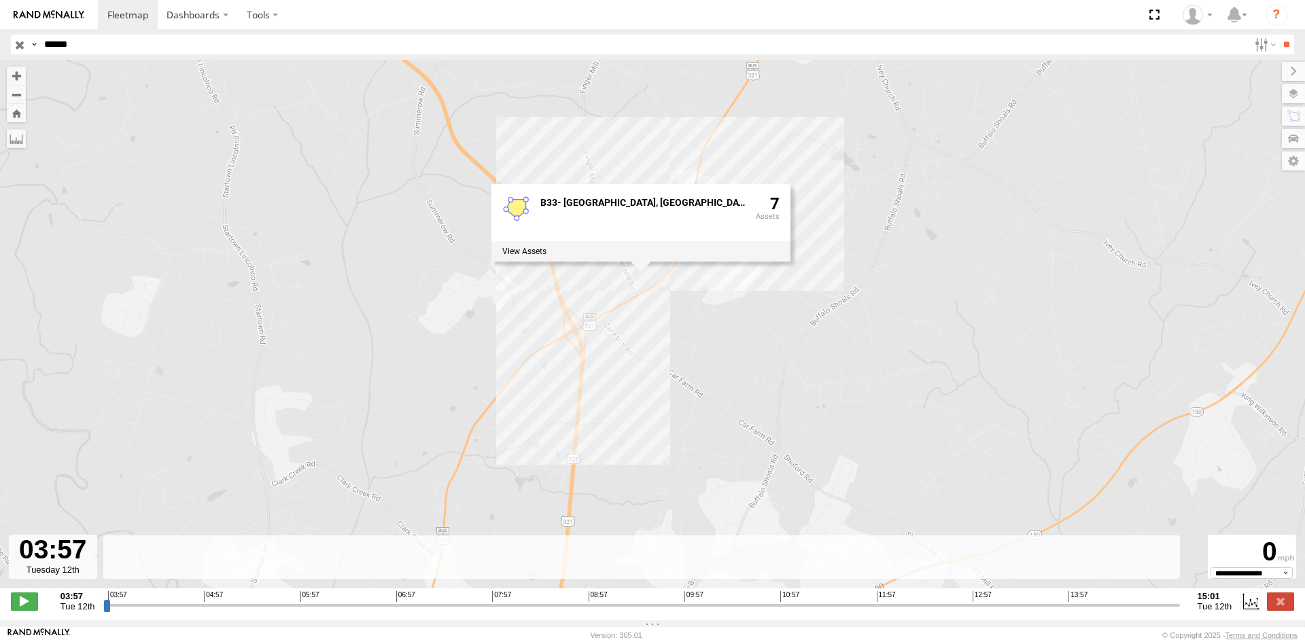
click at [686, 333] on div "R-605454-Swing B33- [GEOGRAPHIC_DATA], [GEOGRAPHIC_DATA] 7" at bounding box center [652, 331] width 1305 height 543
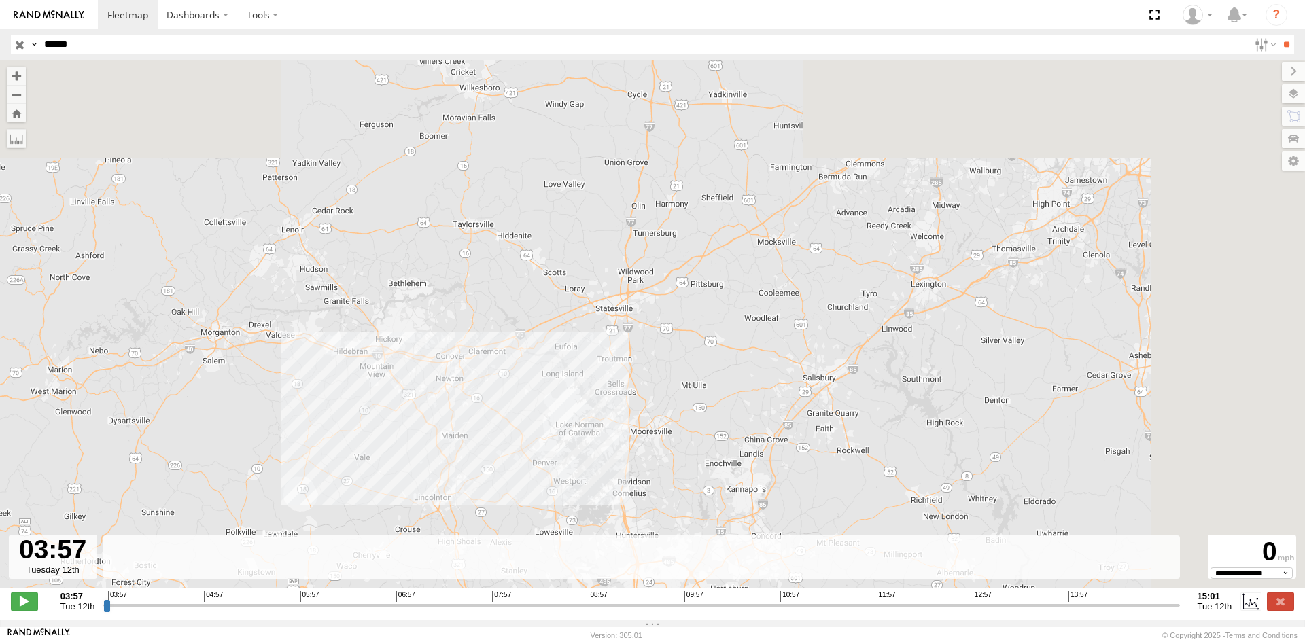
drag, startPoint x: 957, startPoint y: 365, endPoint x: 688, endPoint y: 481, distance: 292.3
click at [688, 481] on div "R-605454-Swing" at bounding box center [652, 331] width 1305 height 543
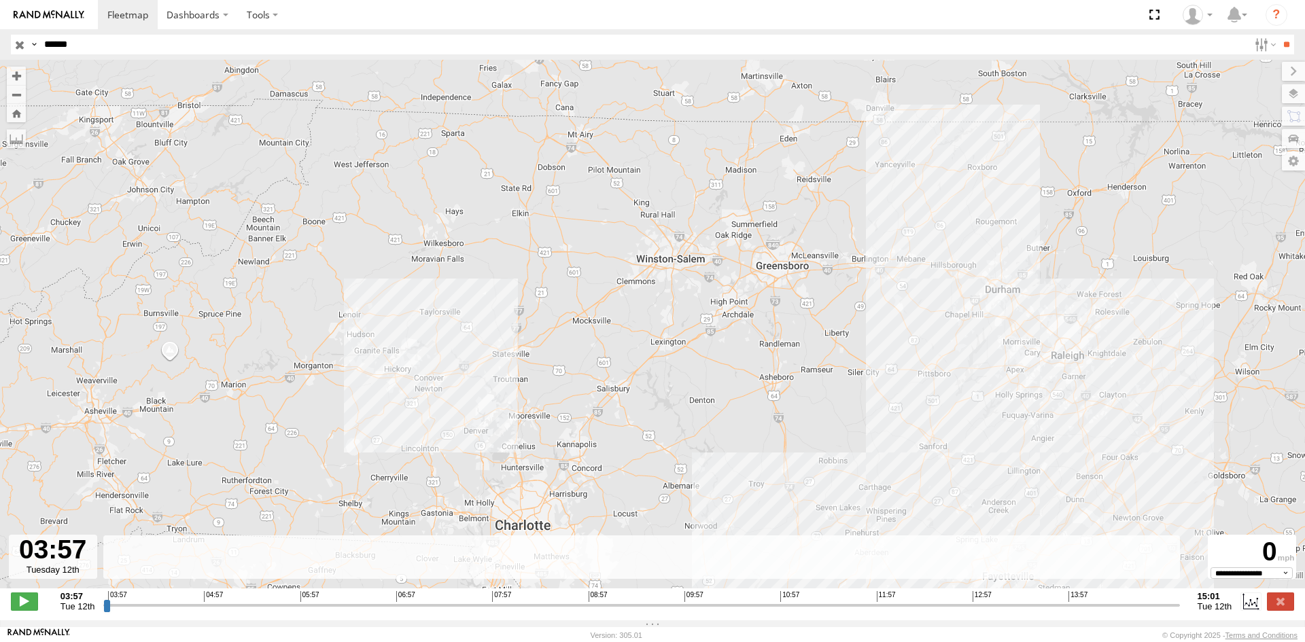
drag, startPoint x: 936, startPoint y: 400, endPoint x: 731, endPoint y: 388, distance: 205.0
click at [728, 388] on div "R-605454-Swing" at bounding box center [652, 331] width 1305 height 543
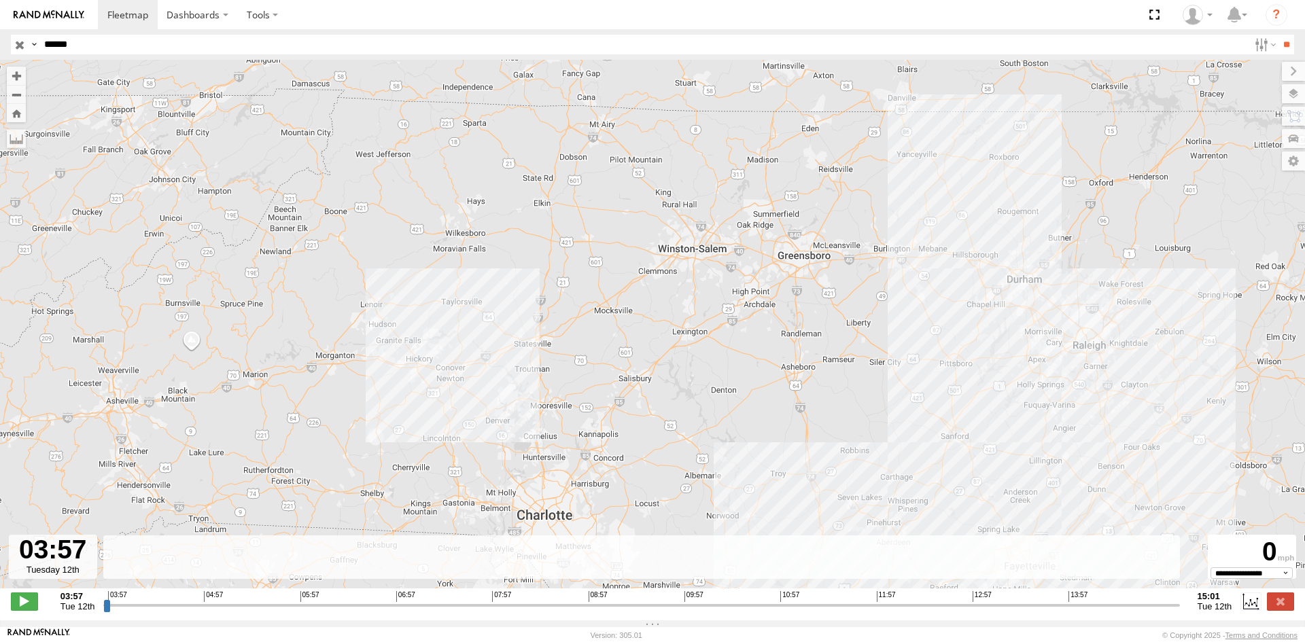
drag, startPoint x: 1022, startPoint y: 313, endPoint x: 936, endPoint y: 307, distance: 85.9
click at [936, 307] on div "R-605454-Swing" at bounding box center [652, 331] width 1305 height 543
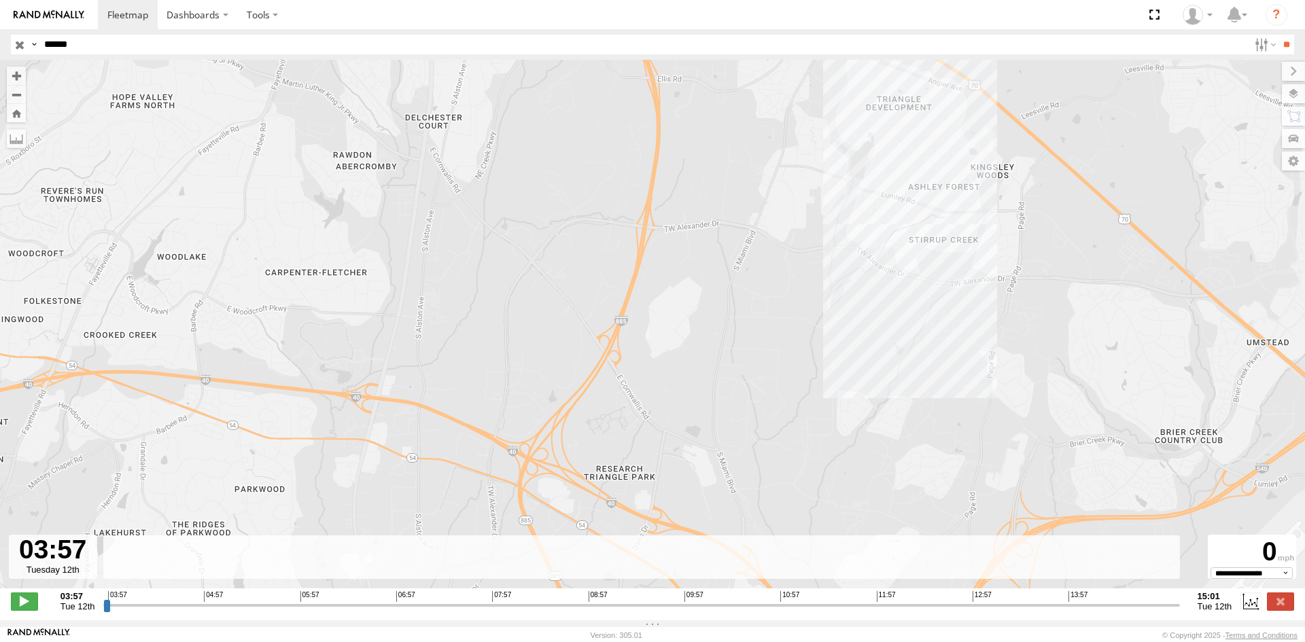
click at [869, 244] on div "R-605454-Swing" at bounding box center [652, 331] width 1305 height 543
click at [848, 286] on div "R-605454-Swing B30 Amazon RDU5 Commercial 0" at bounding box center [652, 331] width 1305 height 543
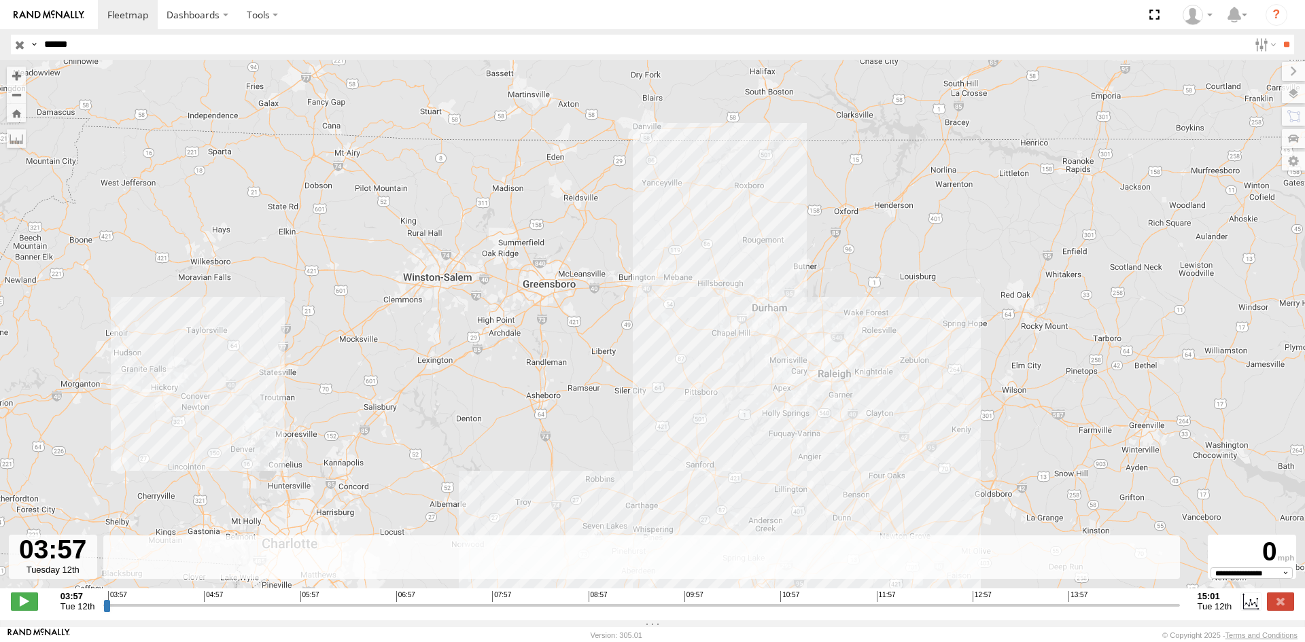
drag, startPoint x: 878, startPoint y: 238, endPoint x: 786, endPoint y: 305, distance: 113.4
click at [786, 305] on div "R-605454-Swing" at bounding box center [652, 331] width 1305 height 543
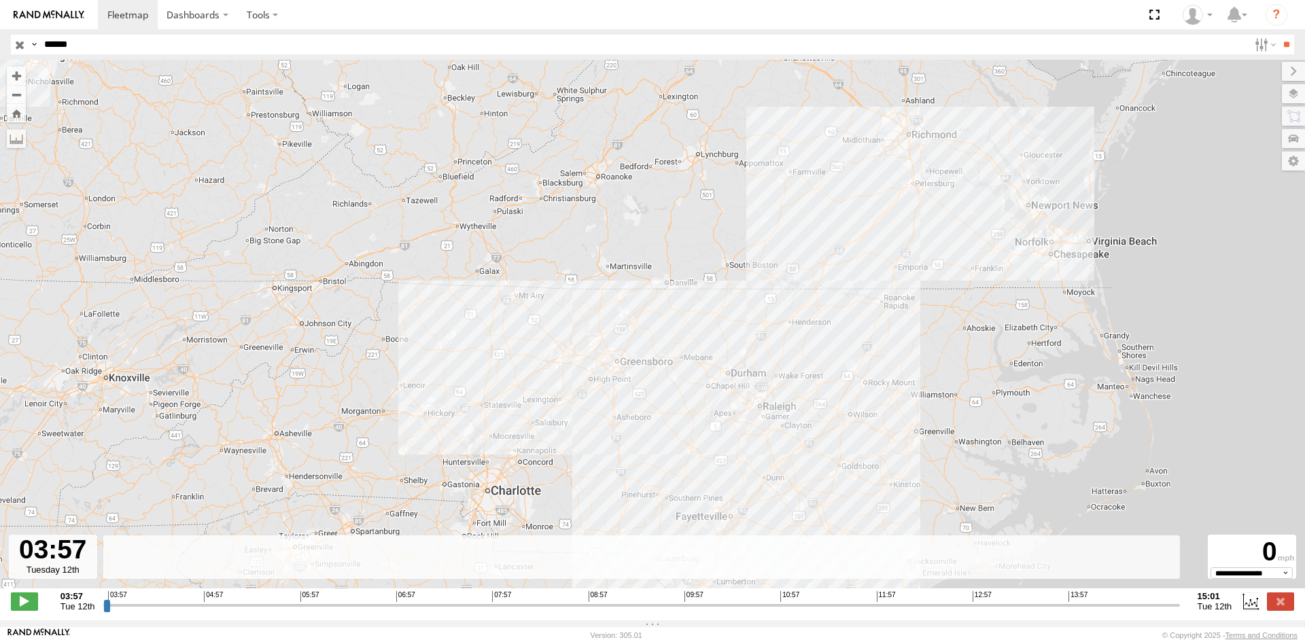
drag, startPoint x: 788, startPoint y: 315, endPoint x: 765, endPoint y: 363, distance: 52.9
click at [765, 363] on div "R-605454-Swing" at bounding box center [652, 331] width 1305 height 543
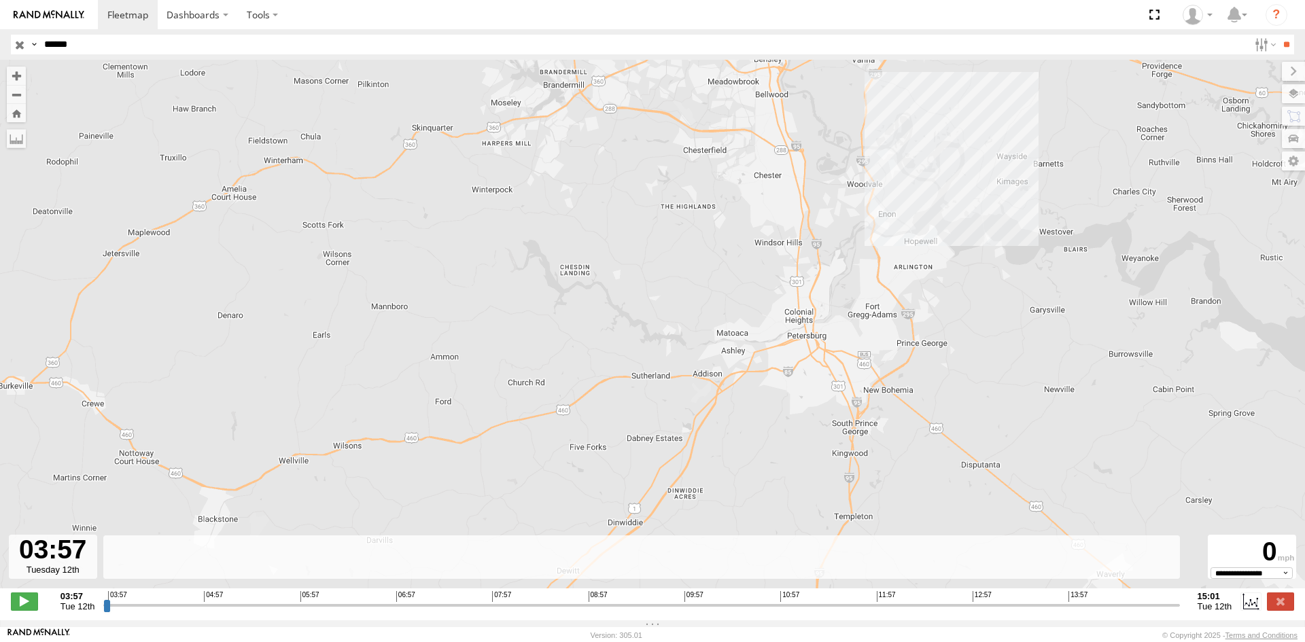
click at [882, 188] on div "R-605454-Swing" at bounding box center [652, 331] width 1305 height 543
click at [866, 230] on div "R-605454-Swing B30 Amazon RIC2 Commercial 0" at bounding box center [652, 331] width 1305 height 543
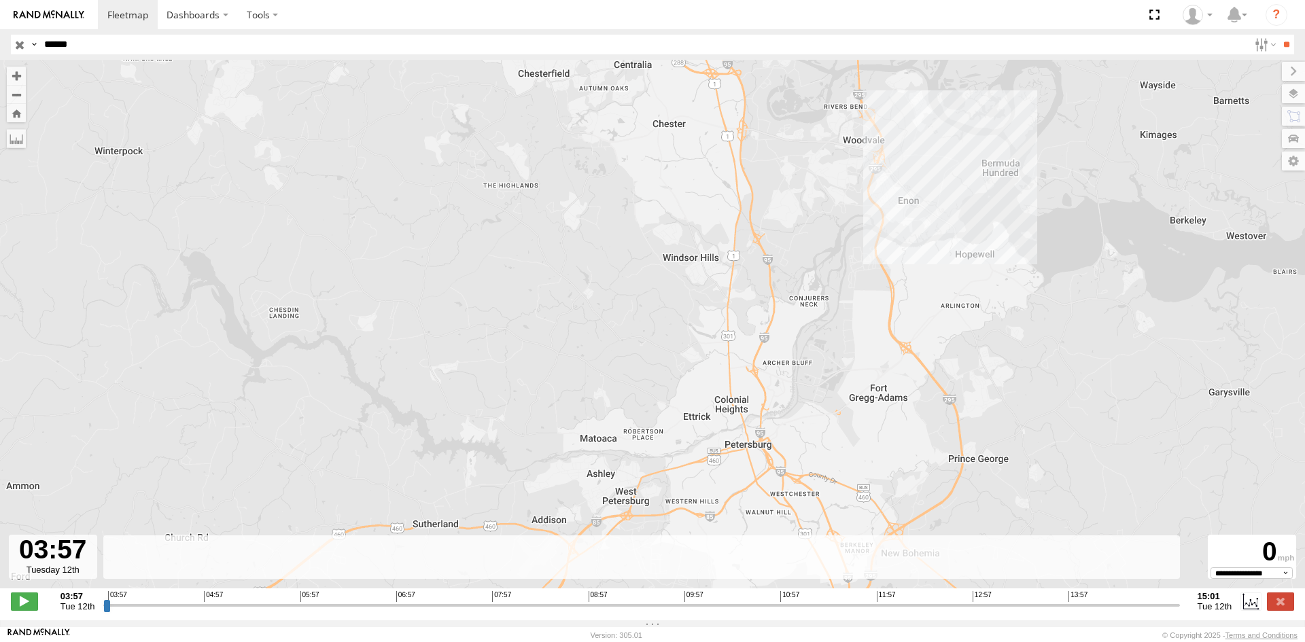
click at [915, 139] on div "R-605454-Swing" at bounding box center [652, 331] width 1305 height 543
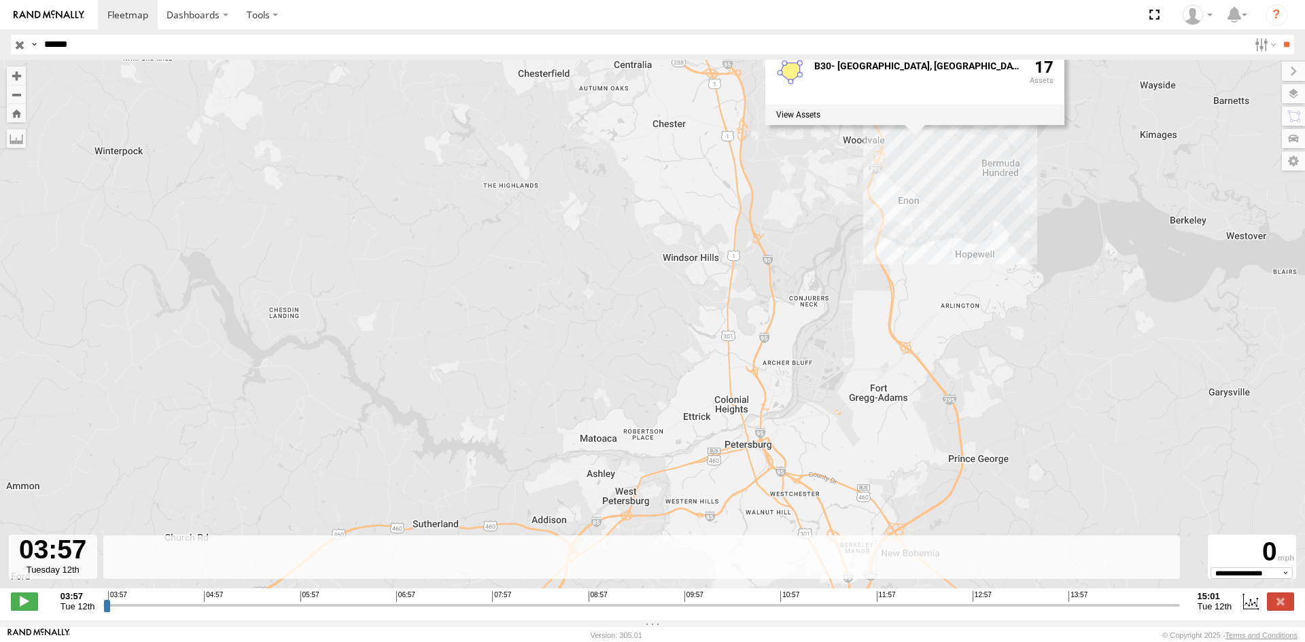
click at [852, 216] on div "R-605454-Swing B30- [GEOGRAPHIC_DATA], [GEOGRAPHIC_DATA] 17" at bounding box center [652, 331] width 1305 height 543
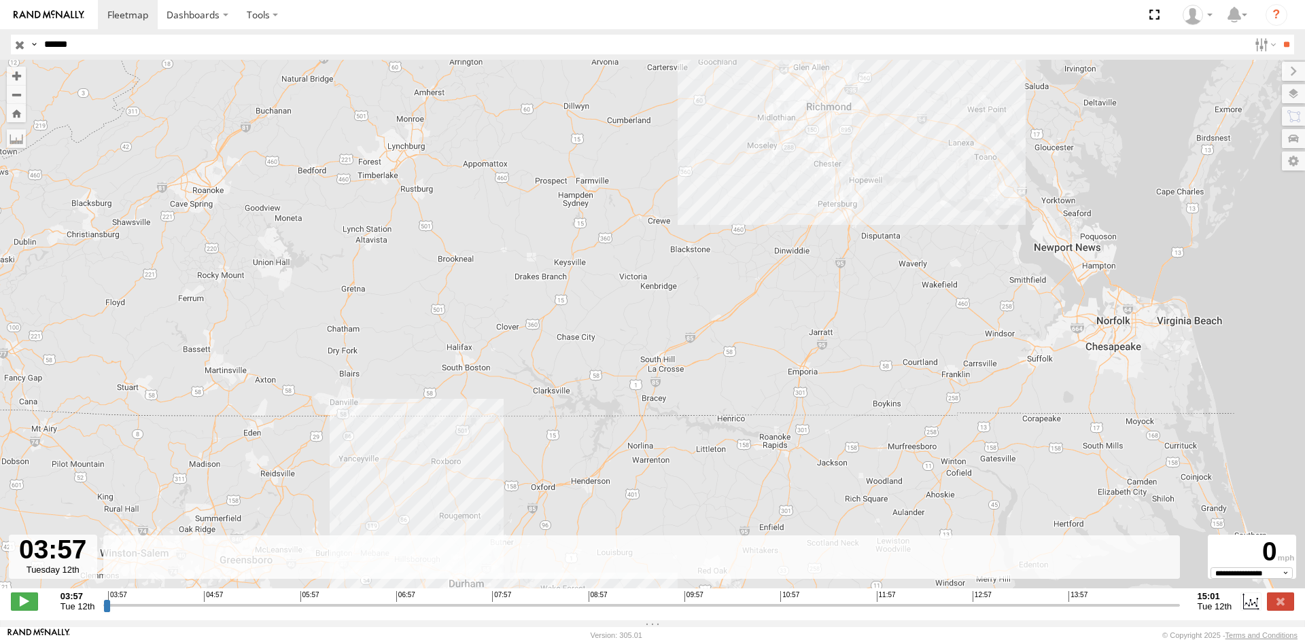
drag, startPoint x: 687, startPoint y: 342, endPoint x: 767, endPoint y: 247, distance: 123.5
click at [767, 247] on div "R-605454-Swing" at bounding box center [652, 331] width 1305 height 543
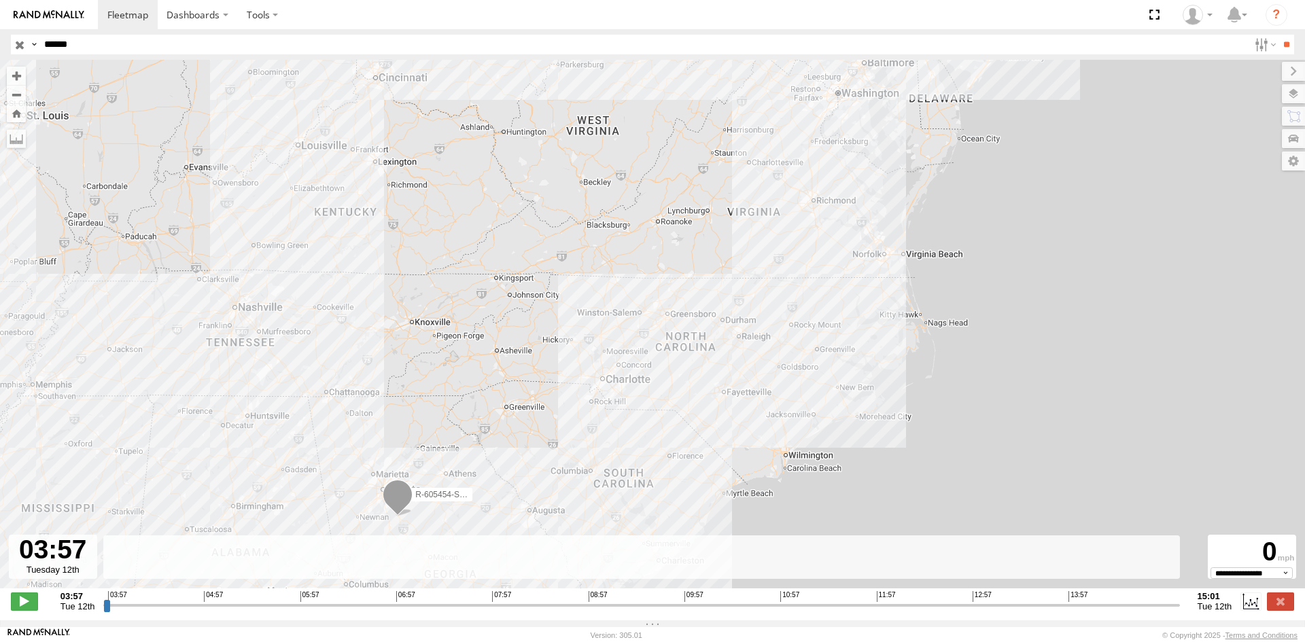
click at [844, 241] on div "R-605454-Swing" at bounding box center [652, 331] width 1305 height 543
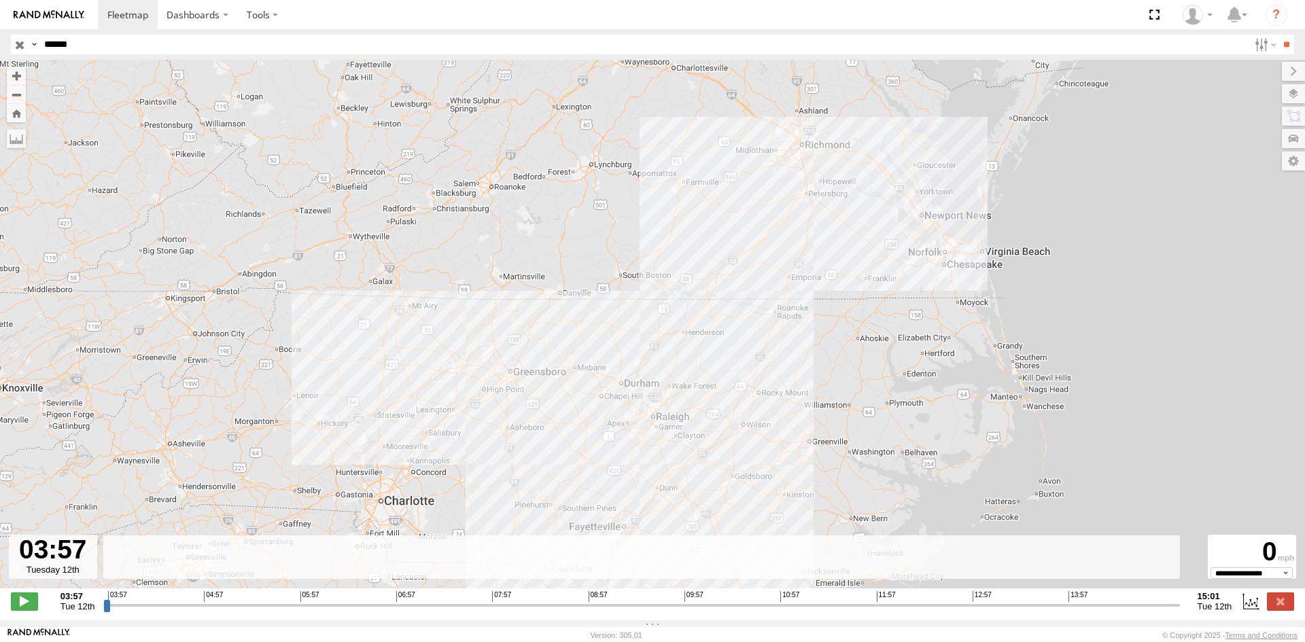
drag, startPoint x: 746, startPoint y: 271, endPoint x: 781, endPoint y: 237, distance: 49.0
click at [780, 237] on div "R-605454-Swing" at bounding box center [652, 331] width 1305 height 543
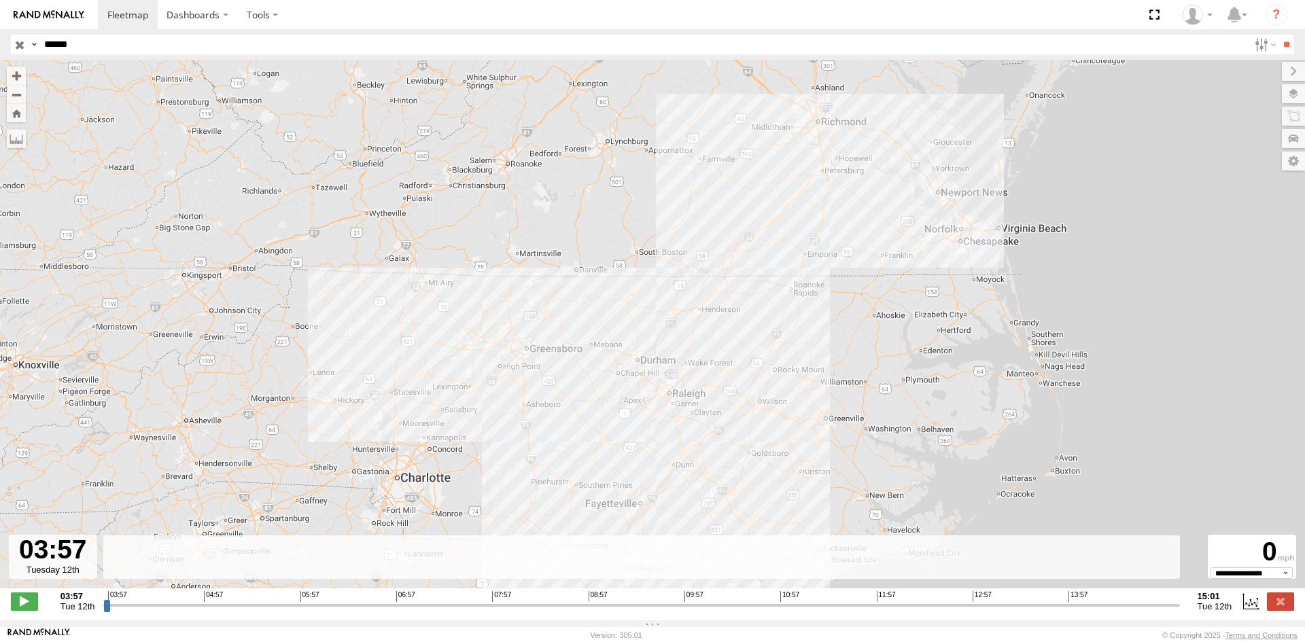
drag, startPoint x: 436, startPoint y: 223, endPoint x: 428, endPoint y: 157, distance: 66.4
click at [436, 220] on div "R-605454-Swing" at bounding box center [652, 331] width 1305 height 543
drag, startPoint x: 312, startPoint y: 39, endPoint x: -290, endPoint y: 61, distance: 602.7
click at [0, 61] on html "Dashboards" at bounding box center [652, 321] width 1305 height 642
type input "******"
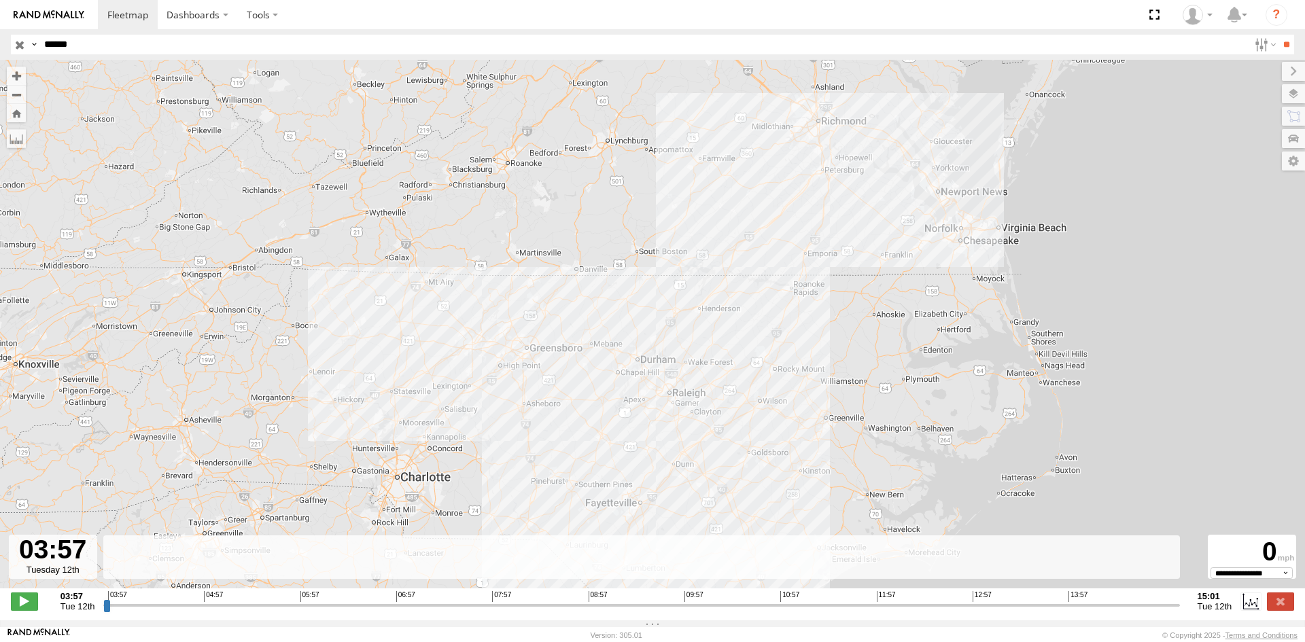
click at [1279, 35] on input "**" at bounding box center [1287, 45] width 16 height 20
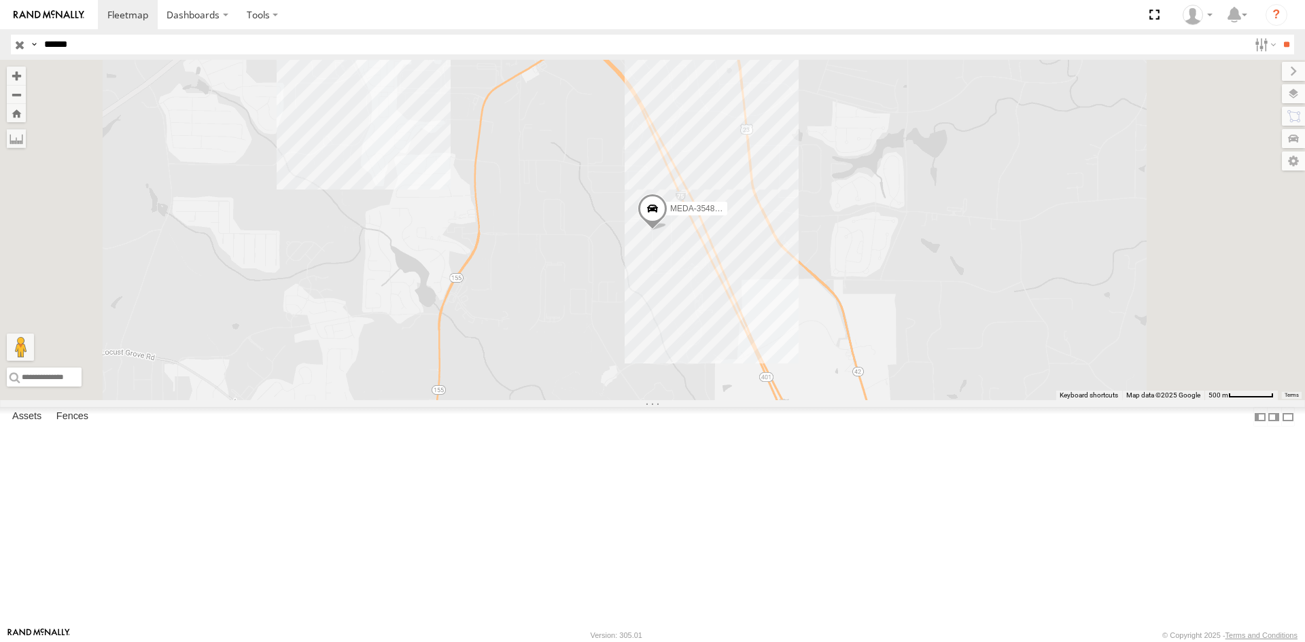
click at [668, 230] on span at bounding box center [653, 211] width 30 height 37
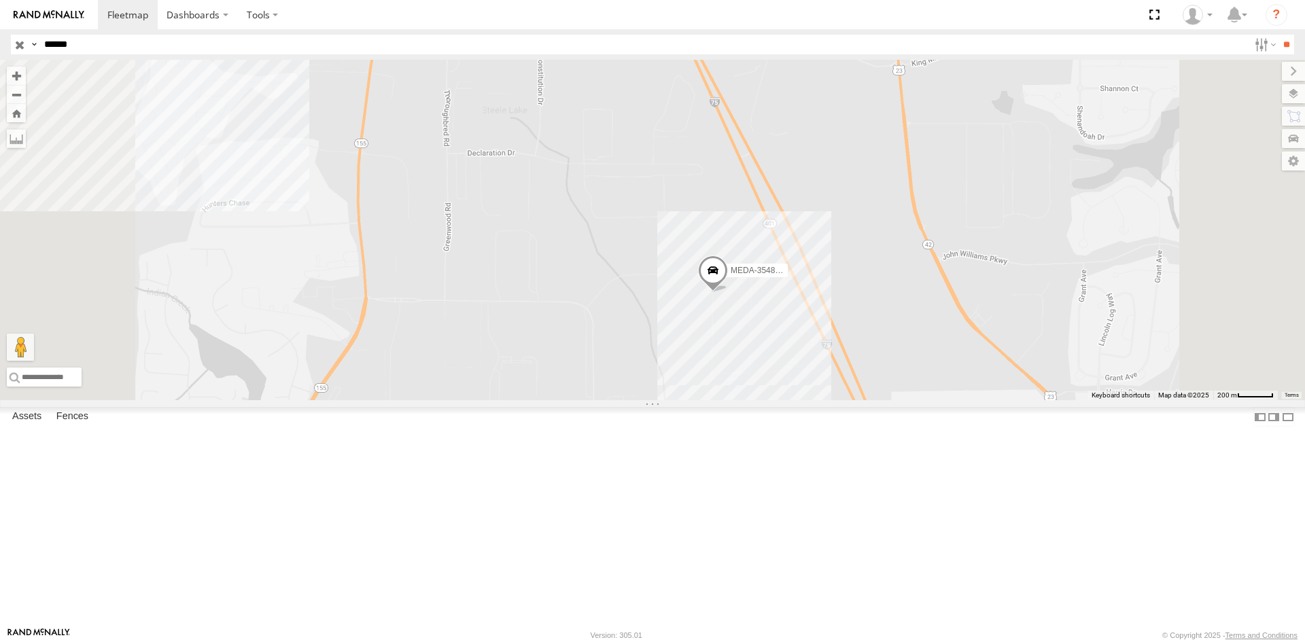
click at [728, 292] on span at bounding box center [713, 274] width 30 height 37
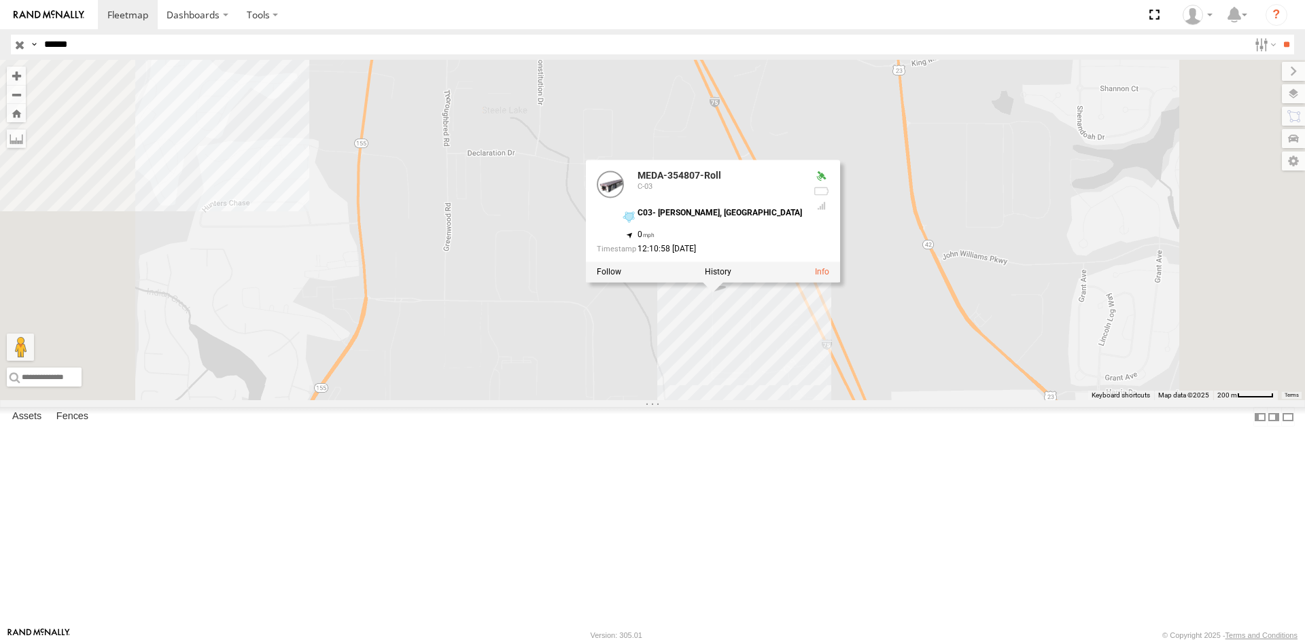
click at [829, 196] on div at bounding box center [821, 191] width 16 height 11
drag, startPoint x: 959, startPoint y: 306, endPoint x: 954, endPoint y: 327, distance: 21.8
click at [829, 260] on div at bounding box center [821, 215] width 16 height 88
click at [829, 277] on link at bounding box center [822, 272] width 14 height 10
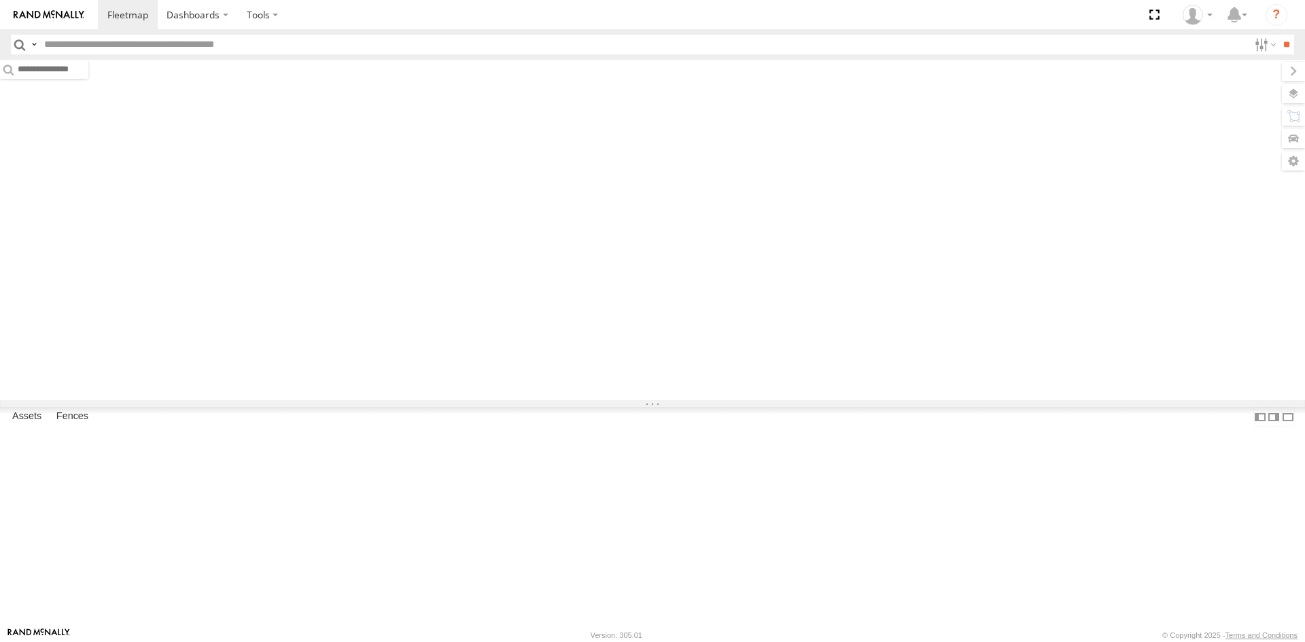
type input "******"
